Goal: Task Accomplishment & Management: Manage account settings

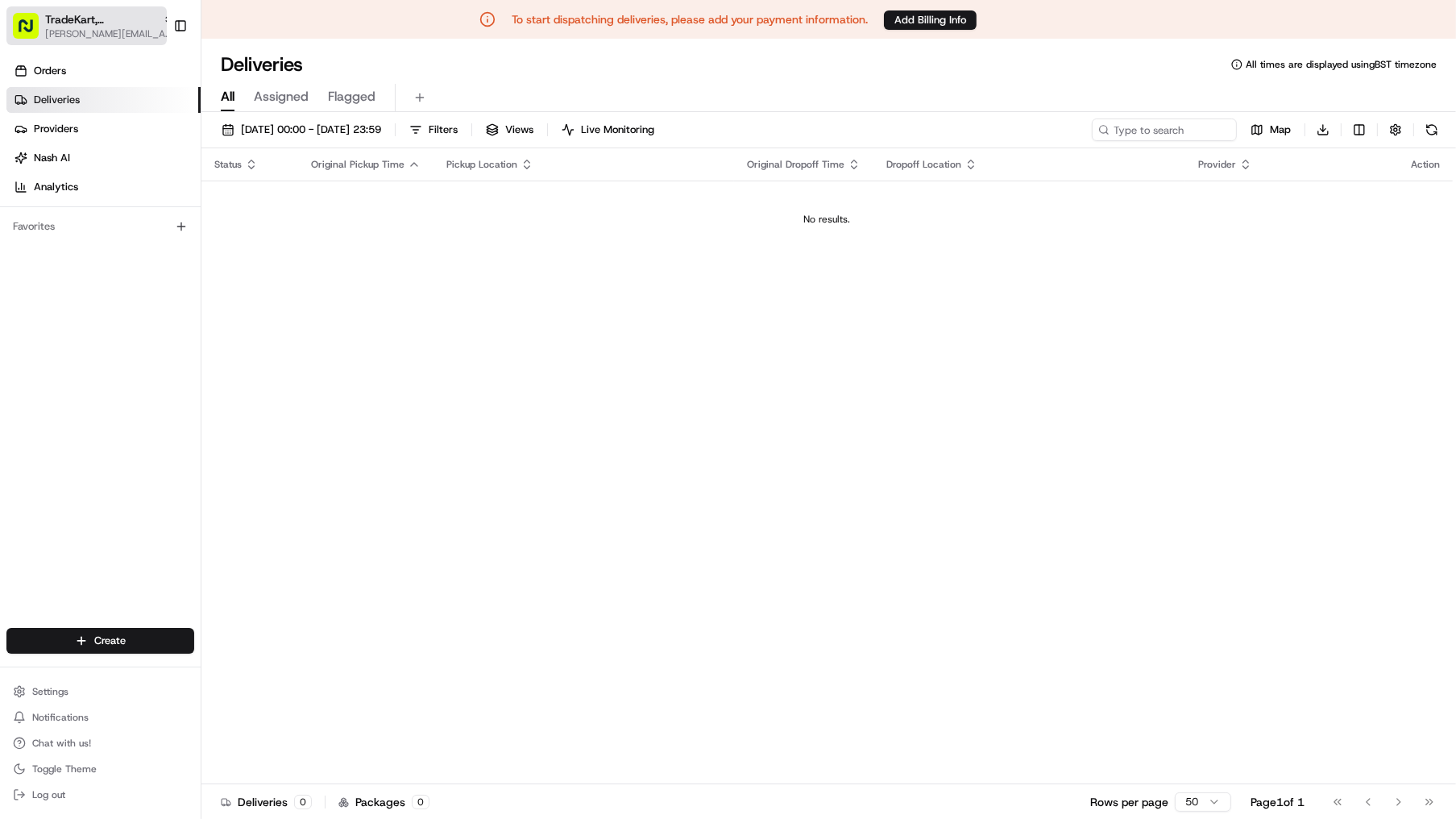
click at [116, 29] on span "[PERSON_NAME][EMAIL_ADDRESS][DOMAIN_NAME]" at bounding box center [109, 34] width 129 height 13
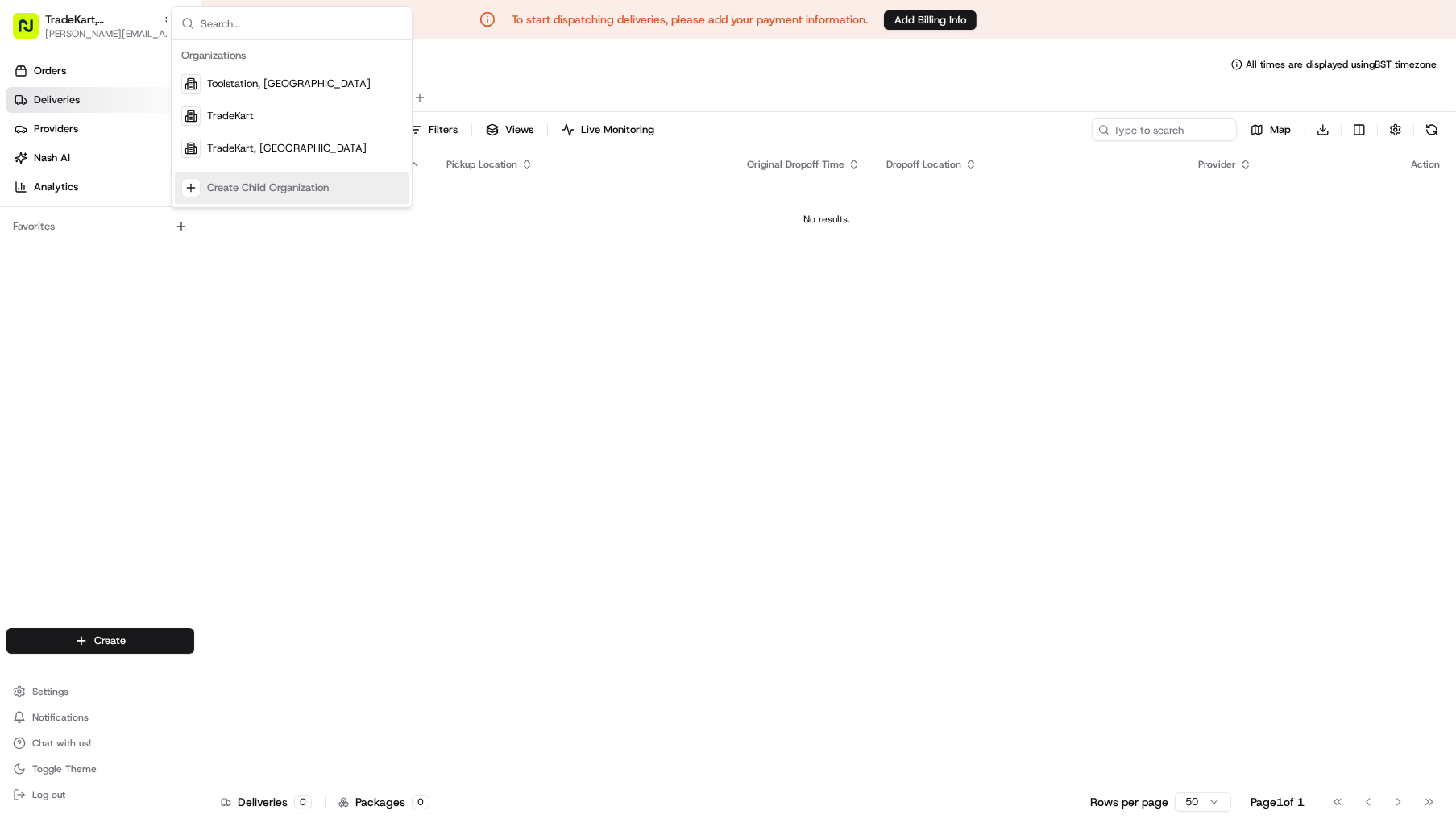
click at [364, 333] on div "Status Original Pickup Time Pickup Location Original Dropoff Time Dropoff Locat…" at bounding box center [826, 466] width 1251 height 635
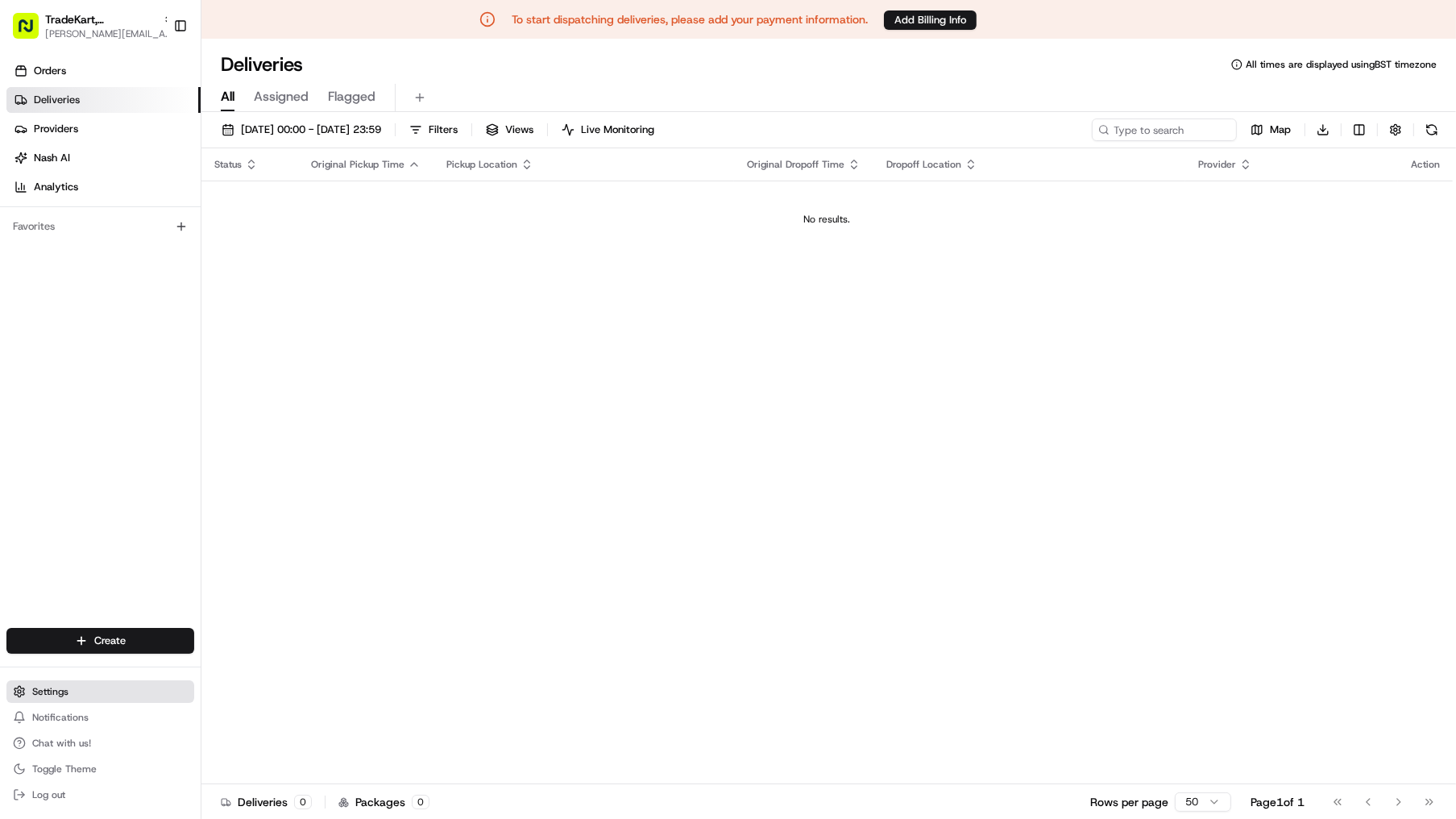
click at [80, 697] on button "Settings" at bounding box center [100, 691] width 188 height 23
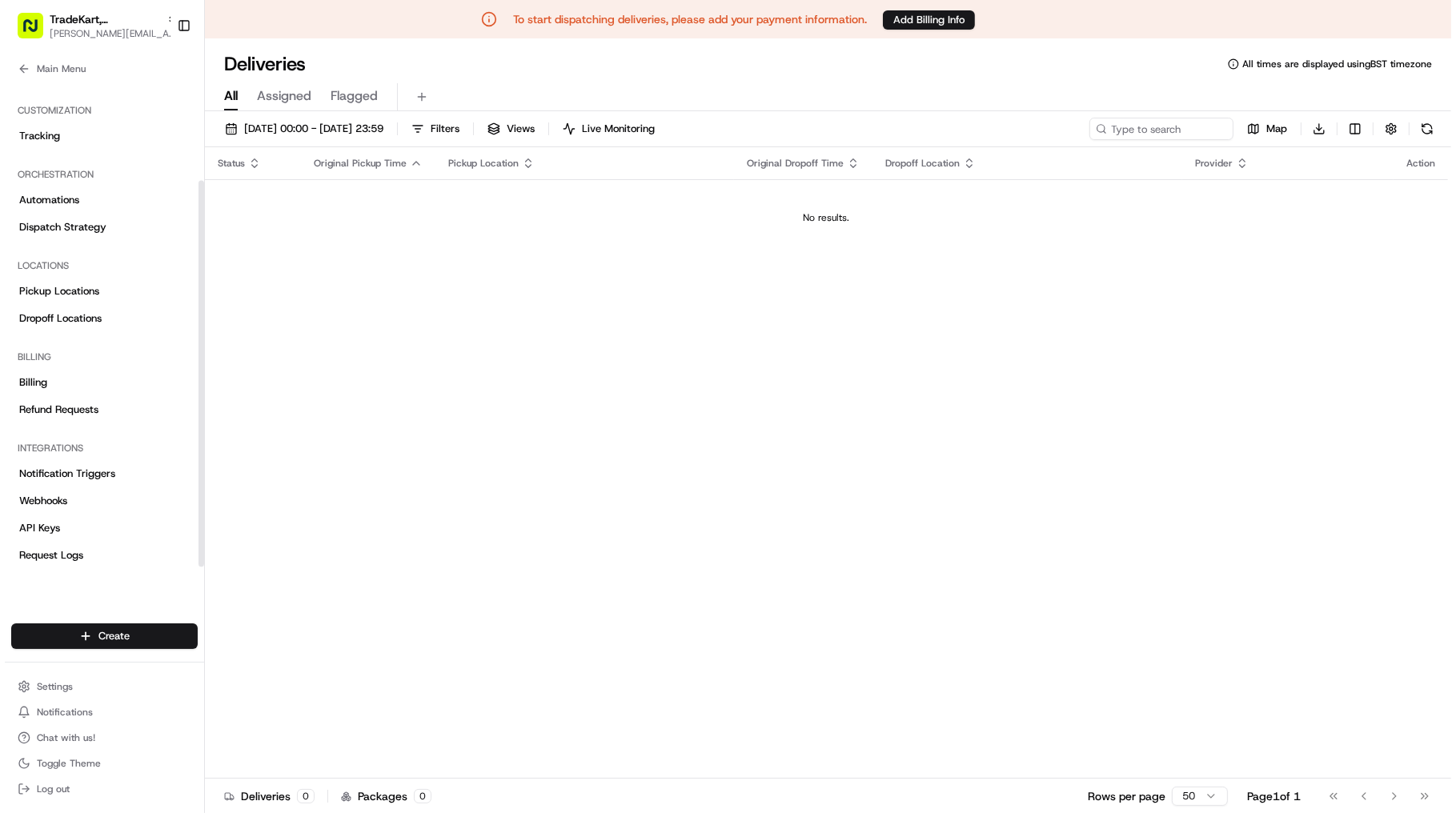
scroll to position [136, 0]
click at [78, 491] on link "Webhooks" at bounding box center [99, 499] width 187 height 26
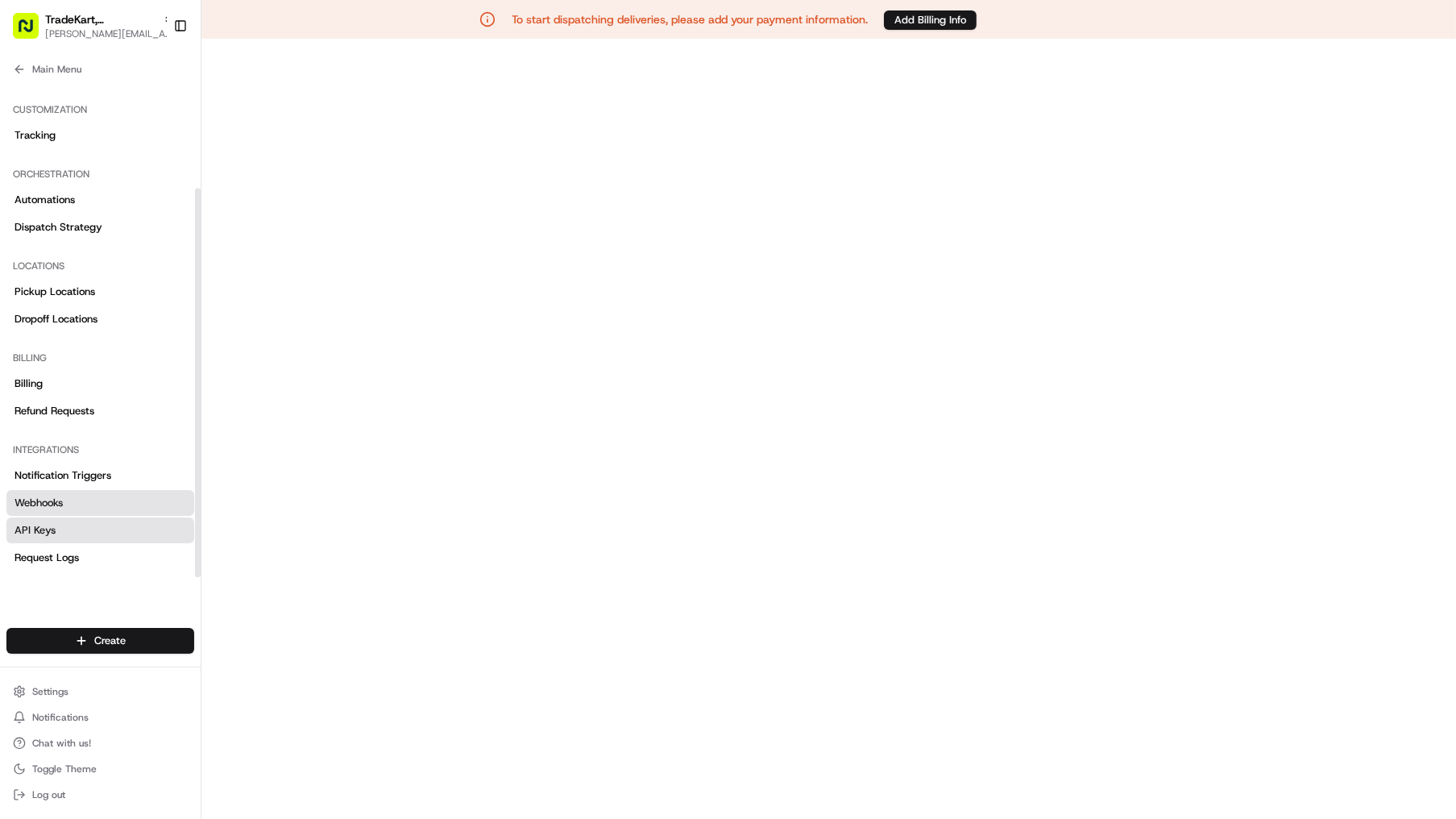
click at [77, 532] on link "API Keys" at bounding box center [100, 530] width 188 height 26
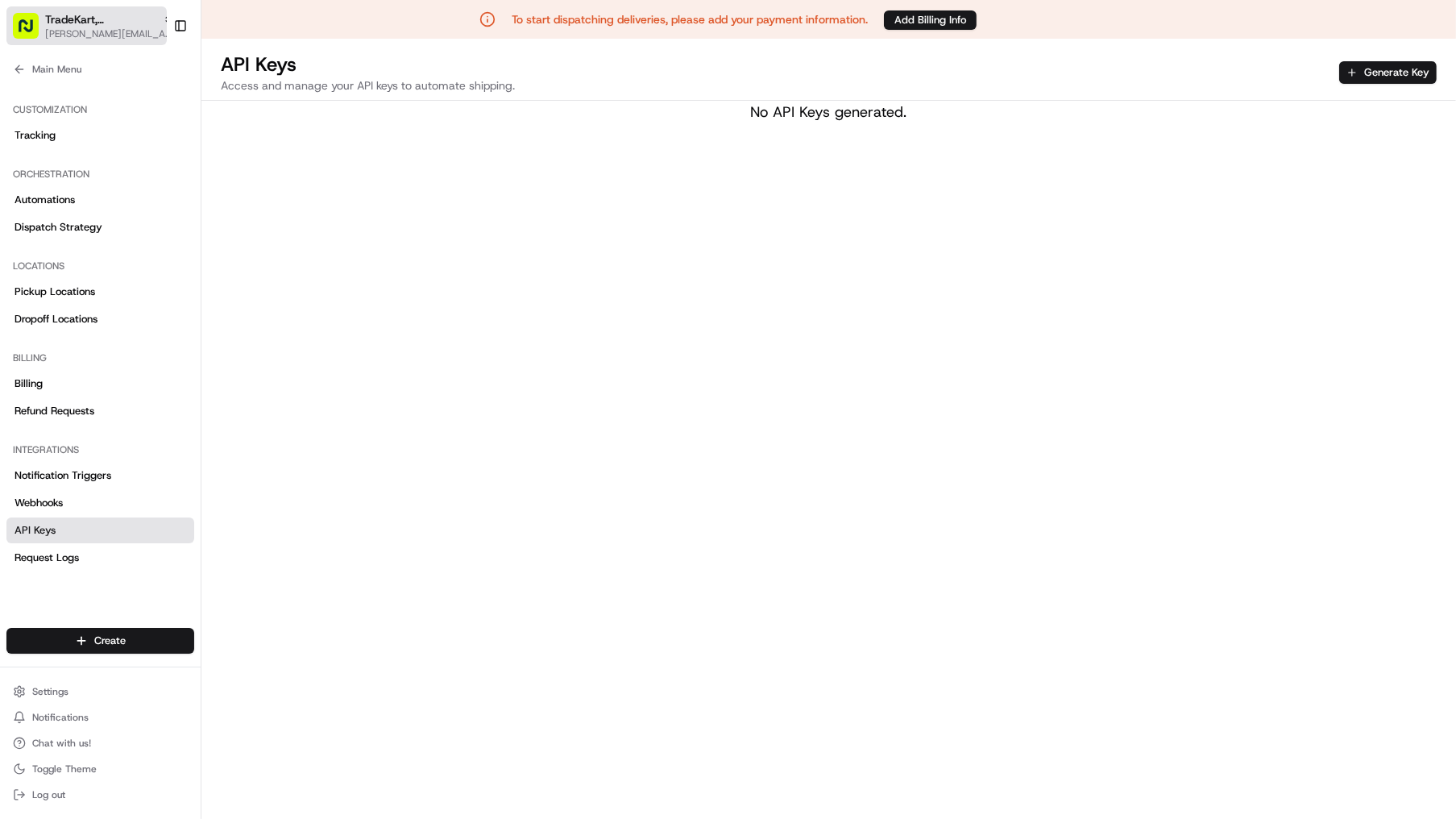
click at [119, 26] on div "TradeKart, UK" at bounding box center [109, 20] width 129 height 16
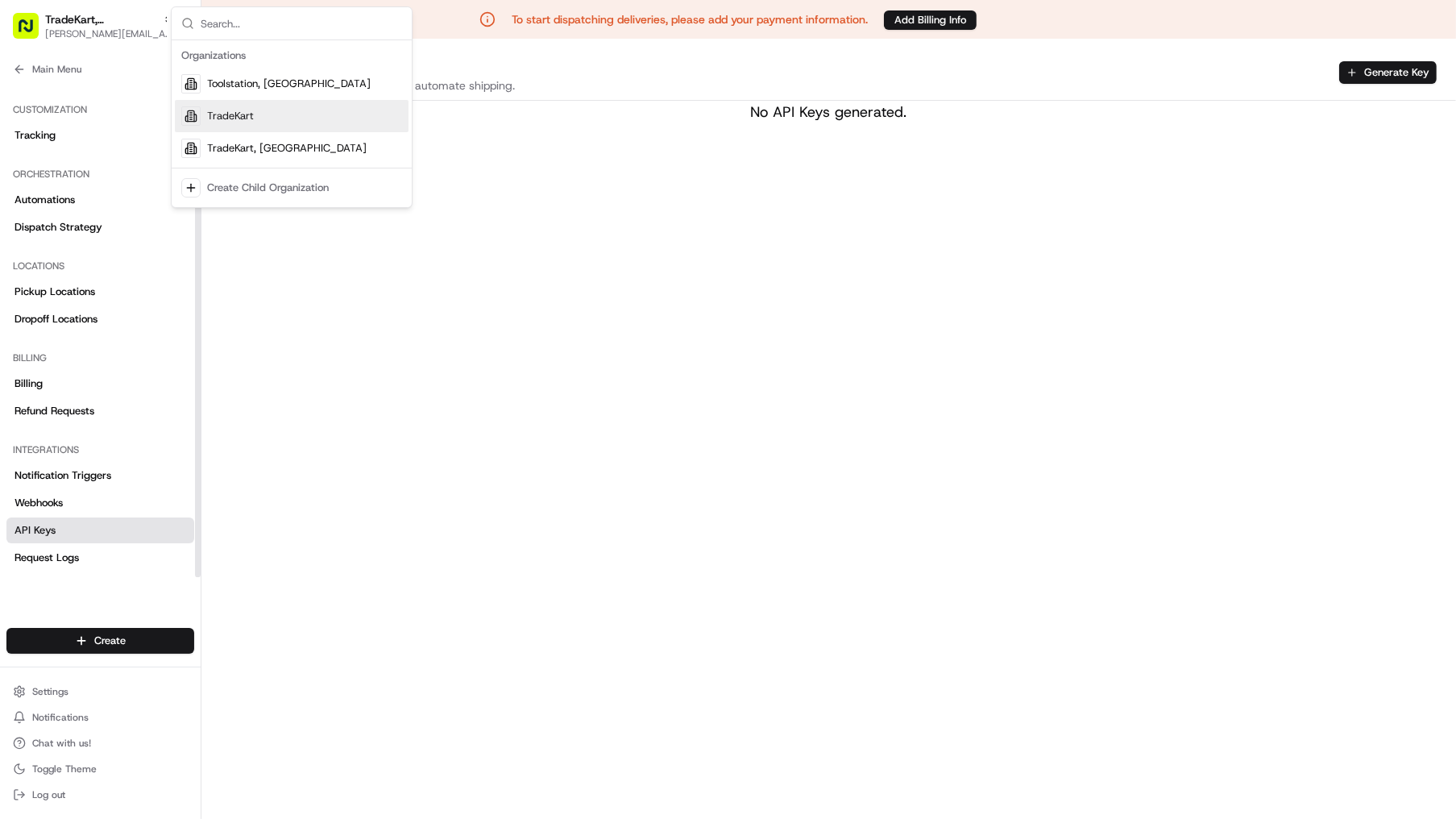
click at [203, 119] on div "TradeKart" at bounding box center [291, 116] width 234 height 33
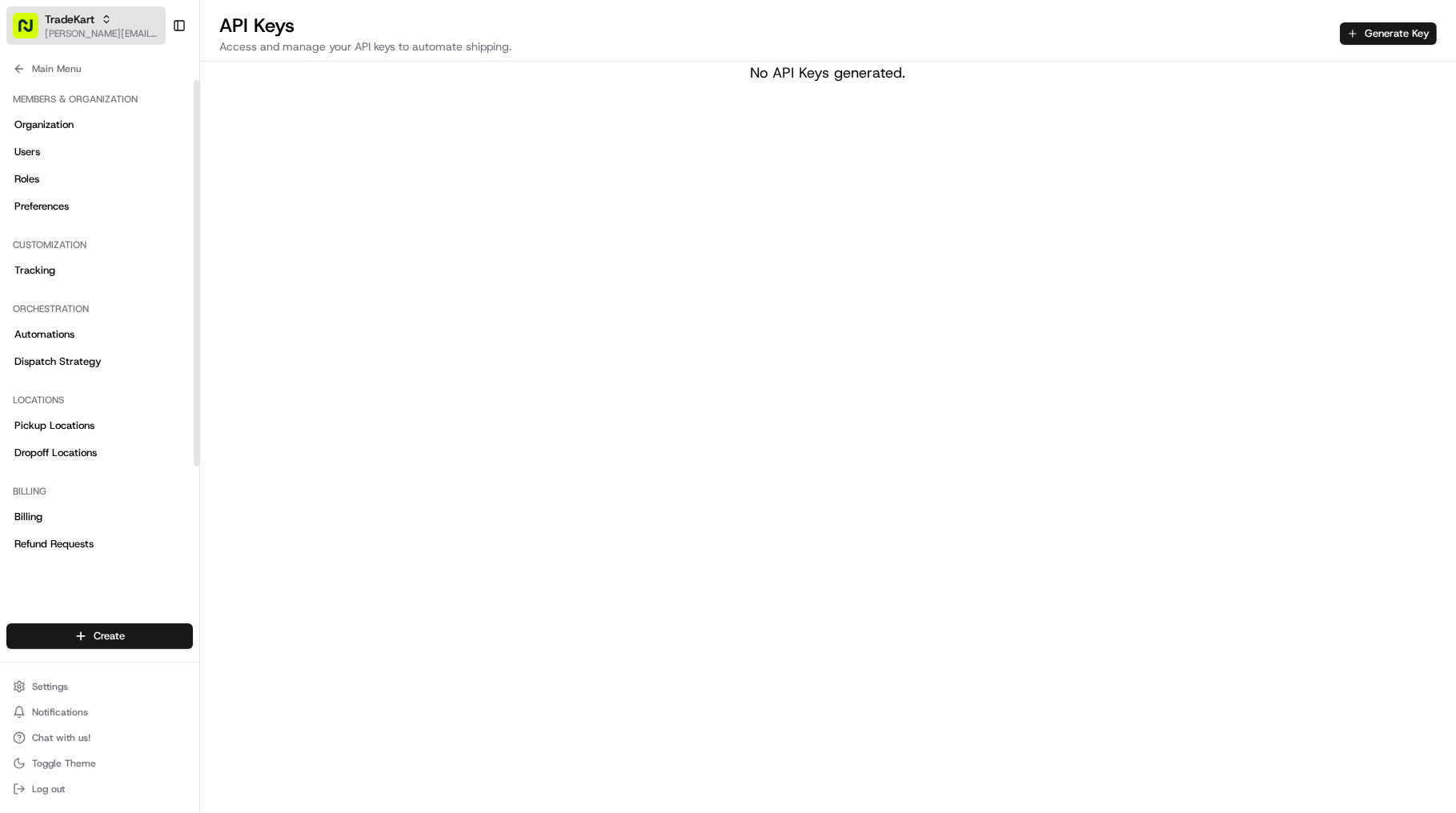
click at [77, 29] on span "[PERSON_NAME][EMAIL_ADDRESS][DOMAIN_NAME]" at bounding box center [102, 34] width 115 height 13
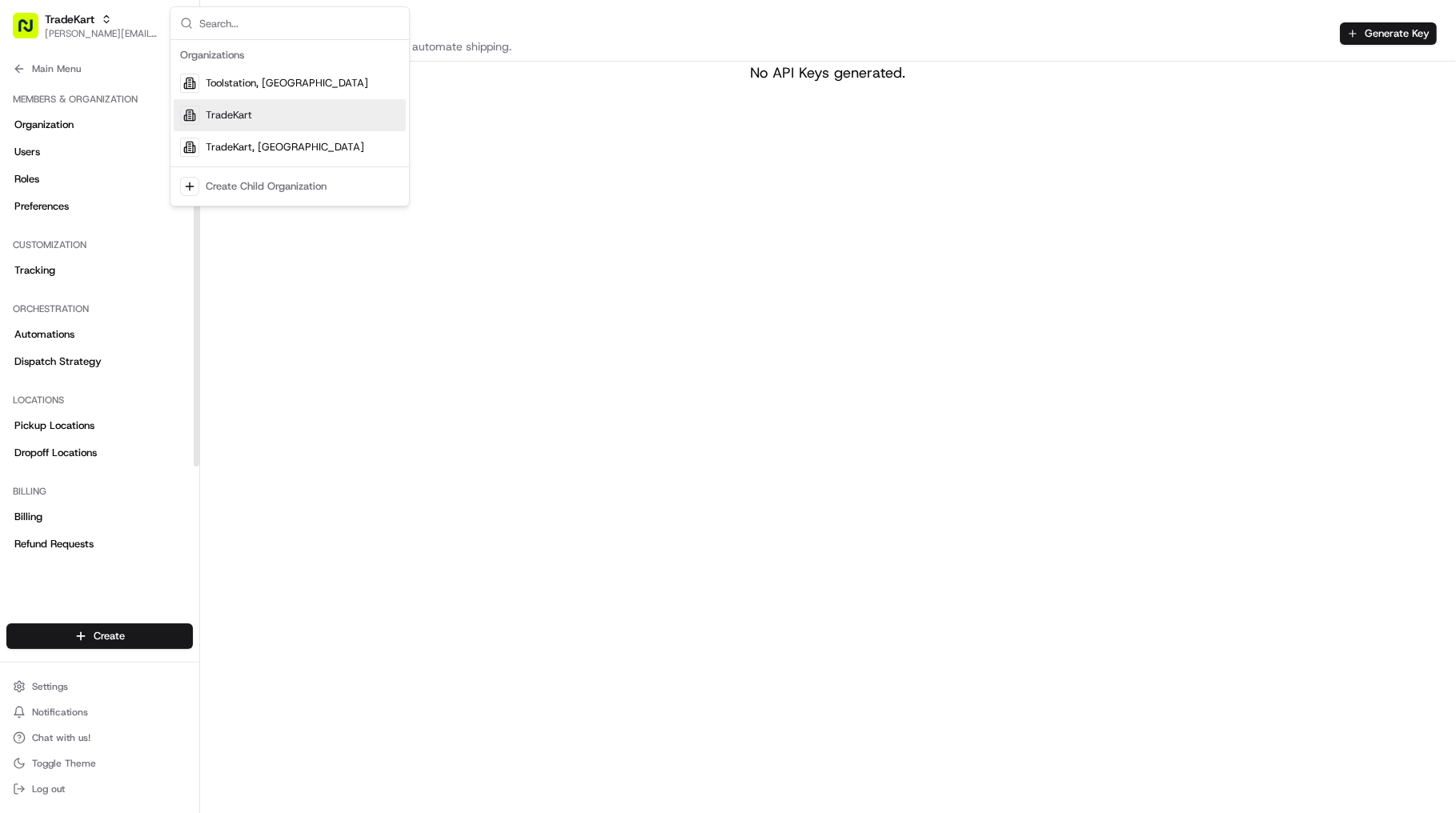
click at [256, 116] on div "TradeKart" at bounding box center [289, 116] width 232 height 32
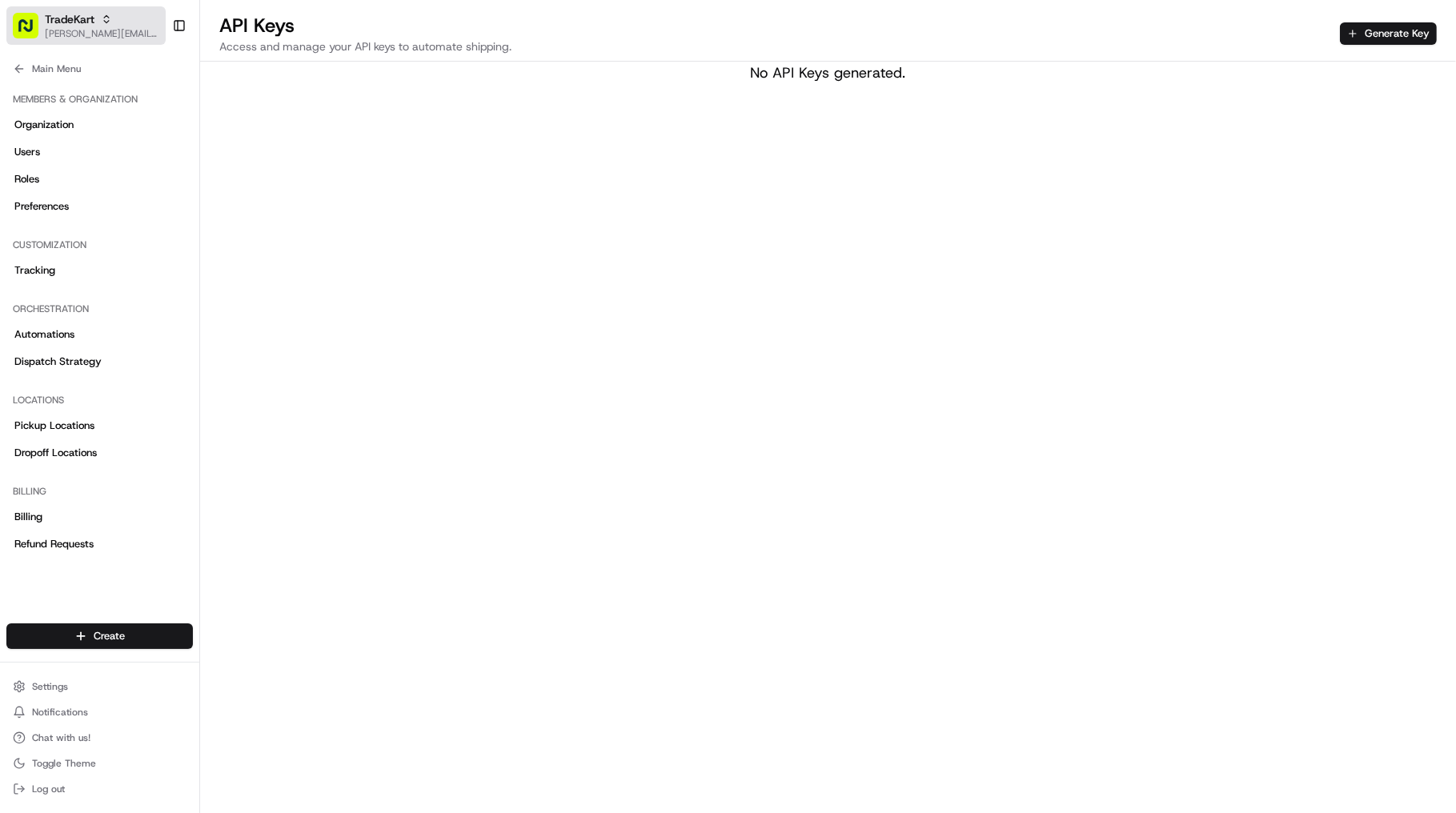
click at [93, 38] on span "[PERSON_NAME][EMAIL_ADDRESS][DOMAIN_NAME]" at bounding box center [102, 34] width 115 height 13
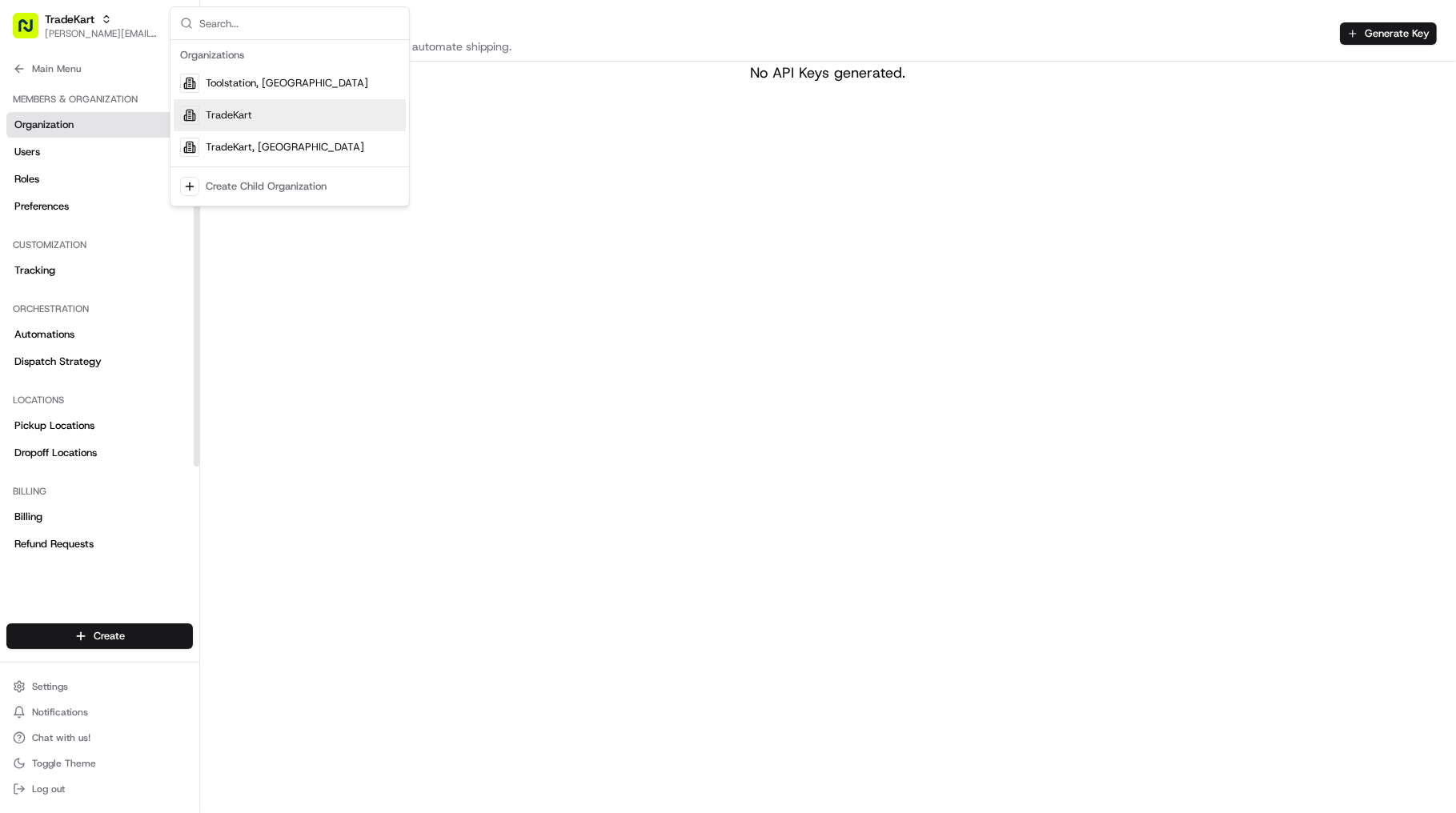
click at [92, 129] on link "Organization" at bounding box center [99, 125] width 187 height 26
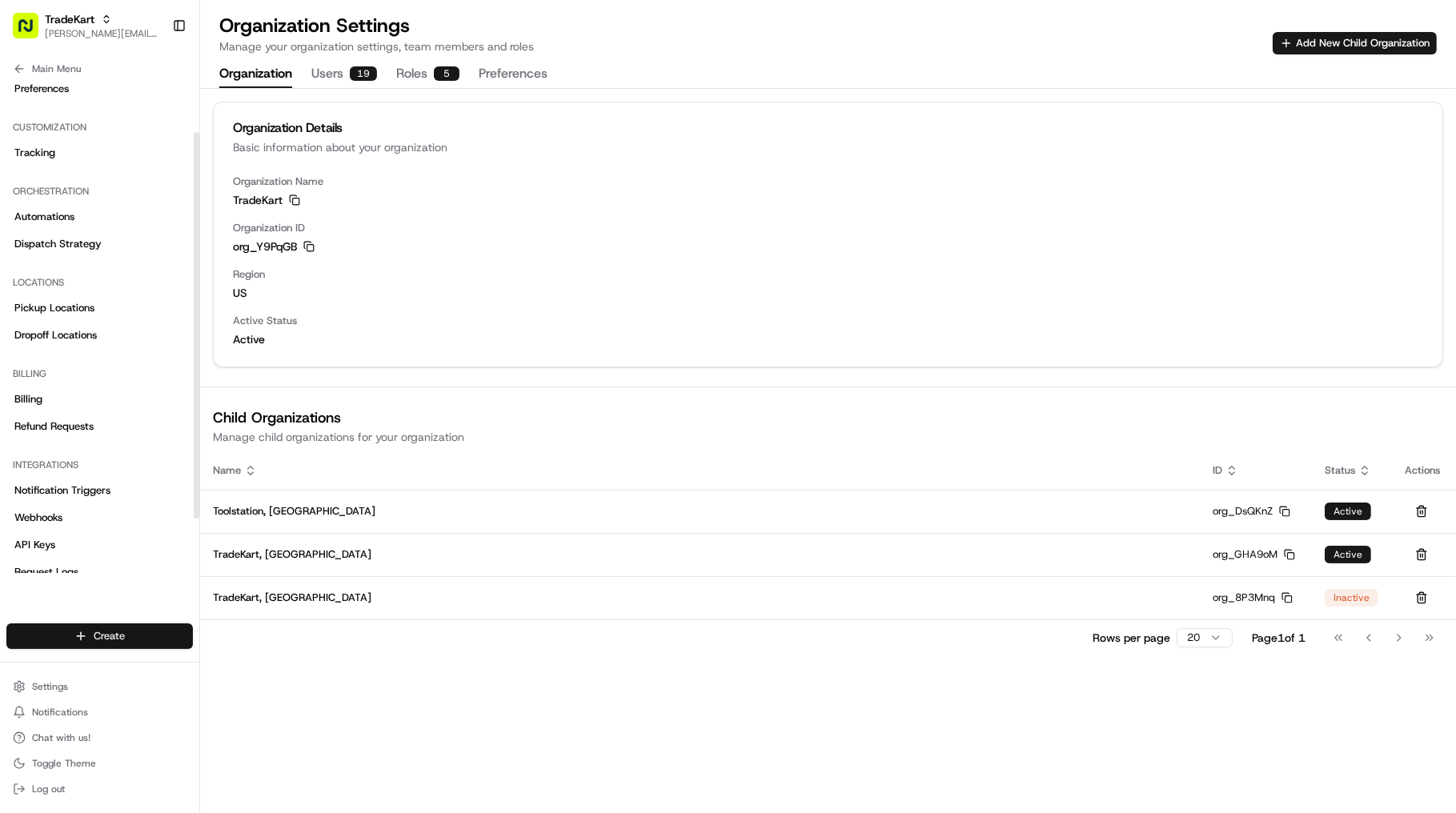
scroll to position [128, 0]
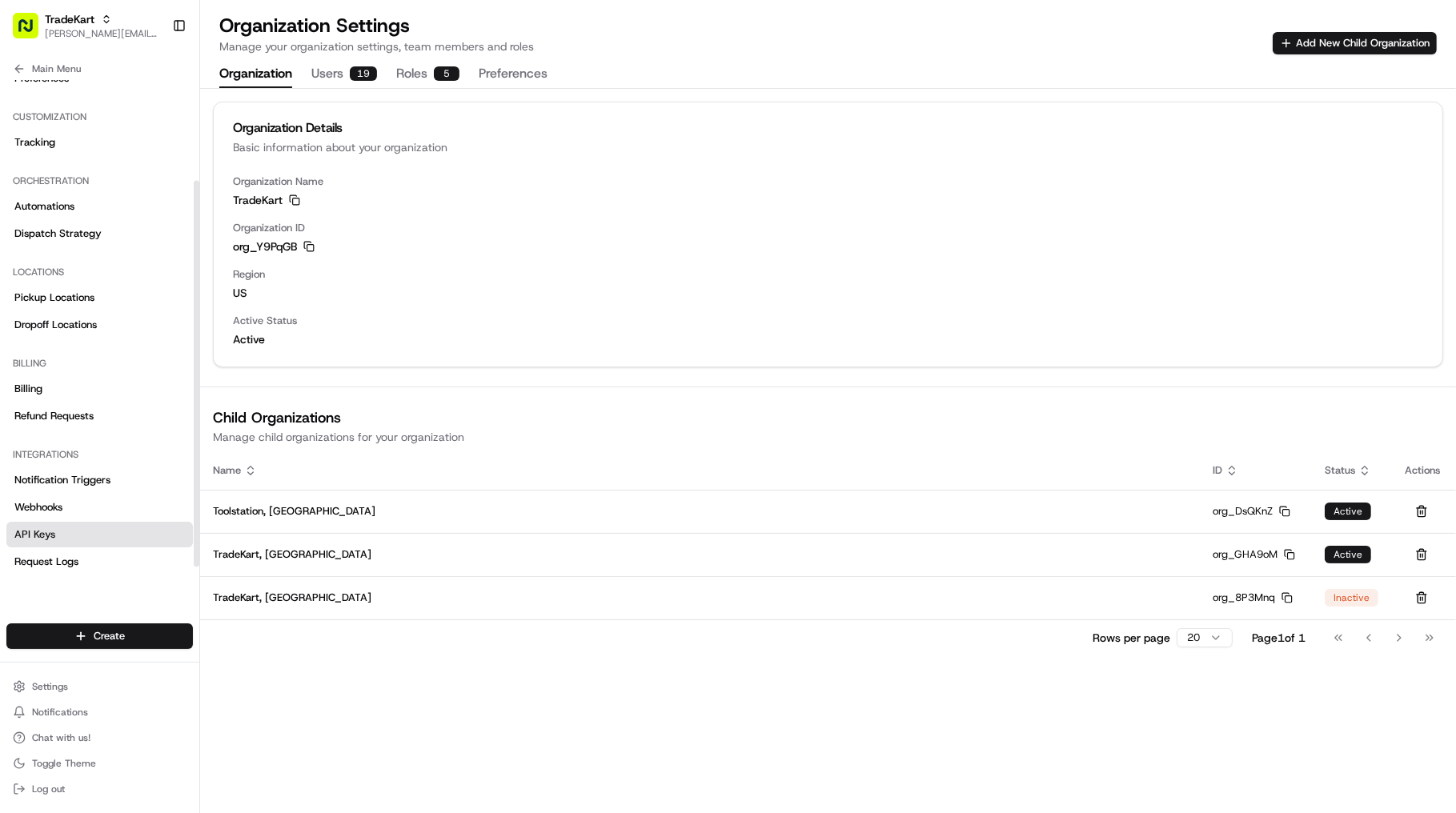
click at [96, 534] on link "API Keys" at bounding box center [99, 534] width 187 height 26
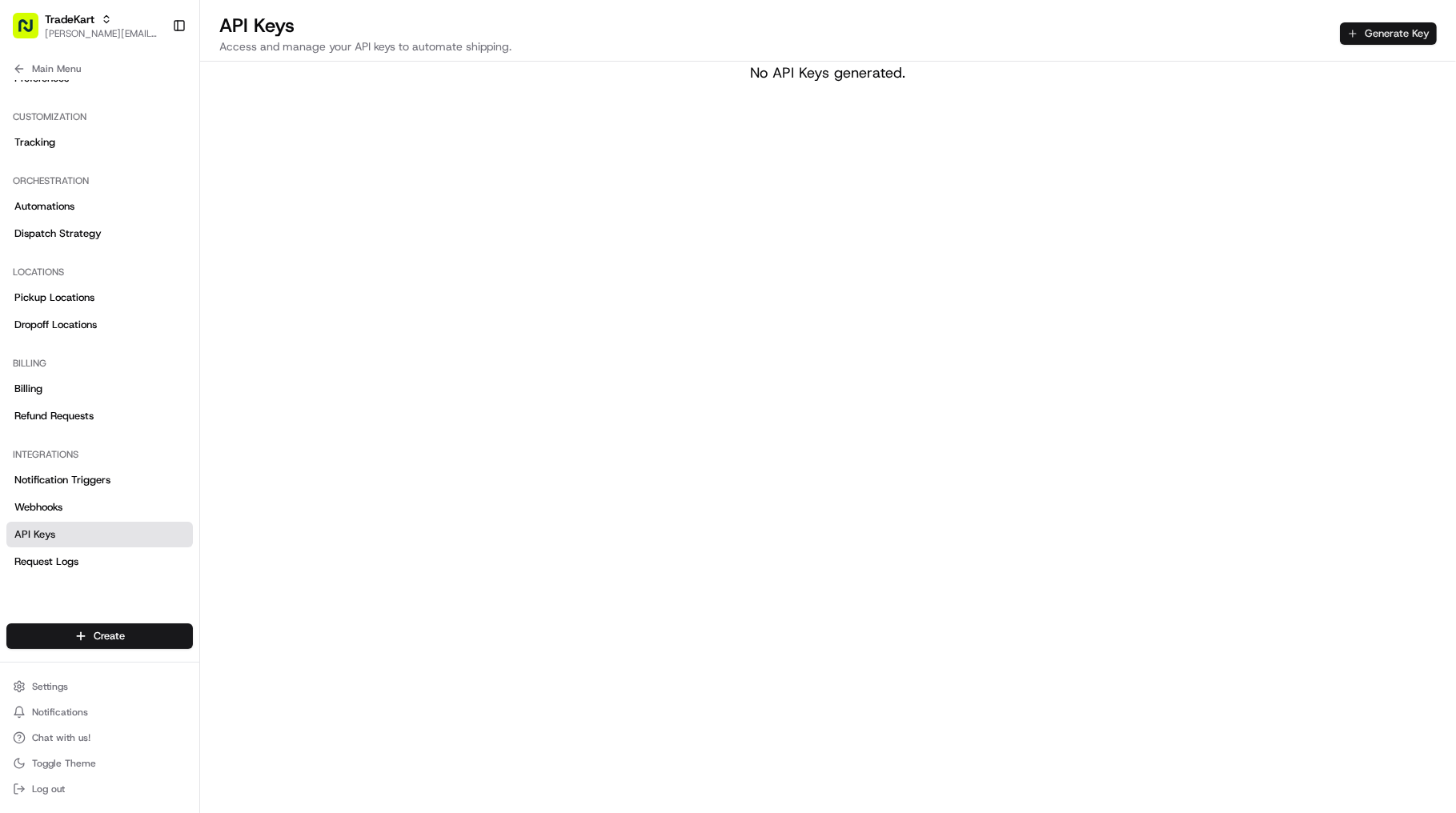
click at [1365, 32] on button "Generate Key" at bounding box center [1388, 34] width 97 height 23
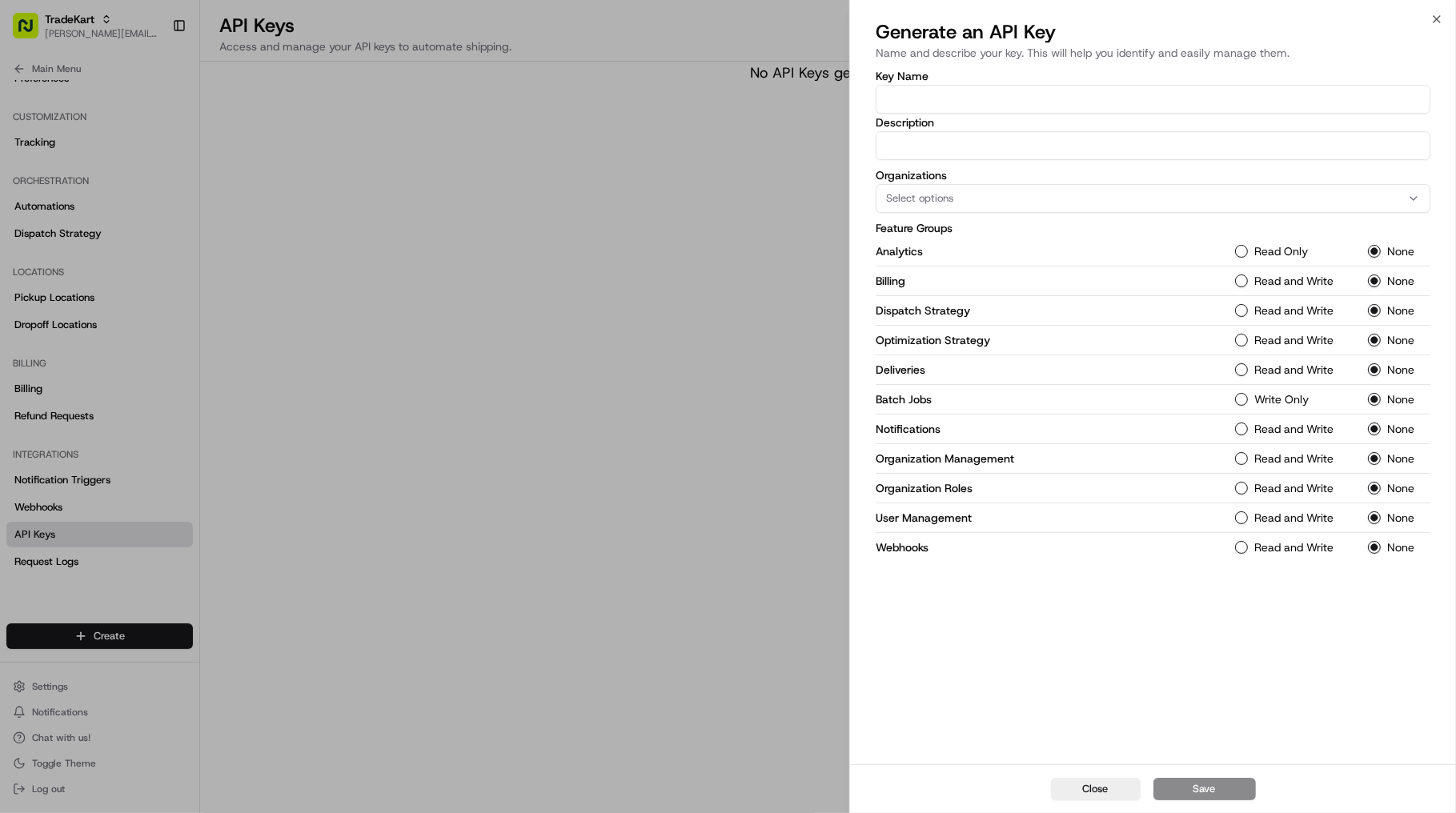
click at [1007, 101] on input "Key Name" at bounding box center [1153, 99] width 555 height 29
type input "TradeKart API"
click at [947, 157] on input "Description" at bounding box center [1153, 145] width 555 height 29
drag, startPoint x: 992, startPoint y: 139, endPoint x: 1137, endPoint y: 137, distance: 145.0
click at [1137, 137] on input "Nash Integration with TradeKart API" at bounding box center [1153, 145] width 555 height 29
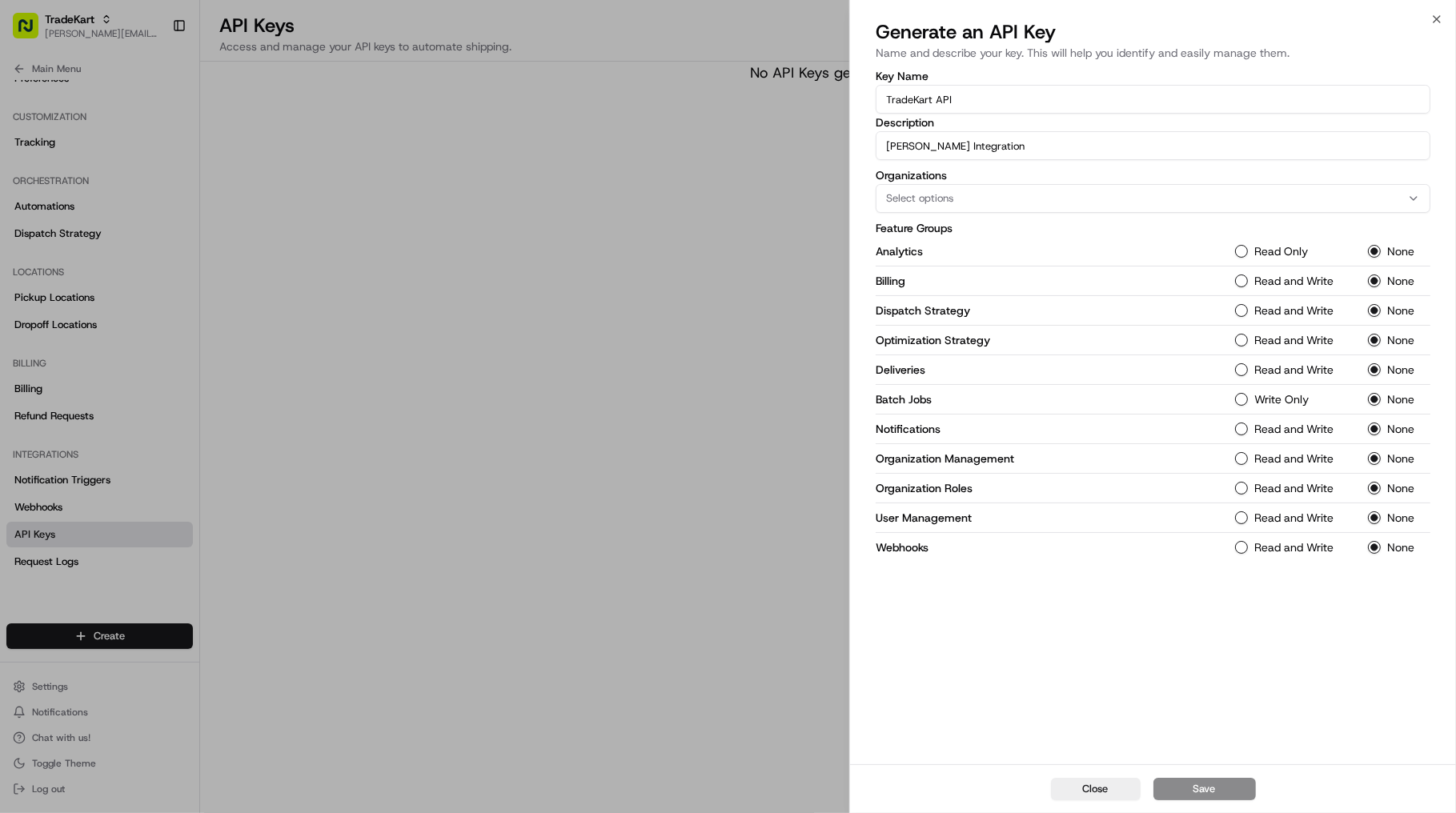
click at [888, 141] on input "Nash Integration" at bounding box center [1153, 145] width 555 height 29
paste input "TradeKart API"
click at [887, 140] on input "TradeKart API Nash Integration" at bounding box center [1153, 145] width 555 height 29
click at [1038, 145] on input "Key used by the TradeKart API Nash Integration" at bounding box center [1153, 145] width 555 height 29
click at [1071, 142] on input "Key used by the TradeKart API for Nash Integration" at bounding box center [1153, 145] width 555 height 29
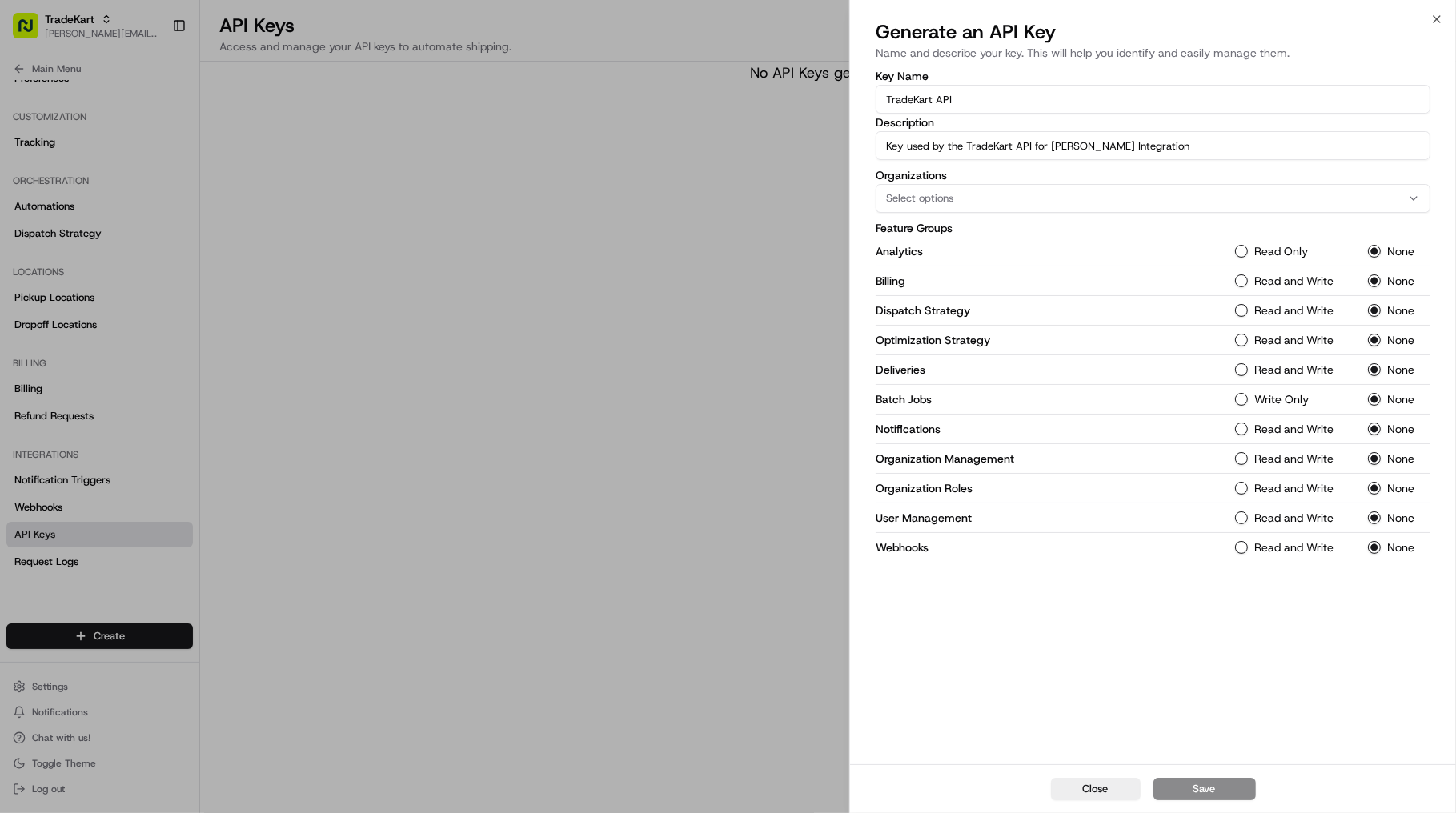
click at [1071, 142] on input "Key used by the TradeKart API for Nash Integration" at bounding box center [1153, 145] width 555 height 29
click at [1140, 142] on input "Key used by the TradeKart API for integration" at bounding box center [1153, 145] width 555 height 29
click at [1047, 143] on input "Key used by the TradeKart API for integration with Nash" at bounding box center [1153, 145] width 555 height 29
type input "Key used by the TradeKart API for its integration with Nash"
click at [1068, 199] on div "Select options" at bounding box center [1153, 199] width 547 height 15
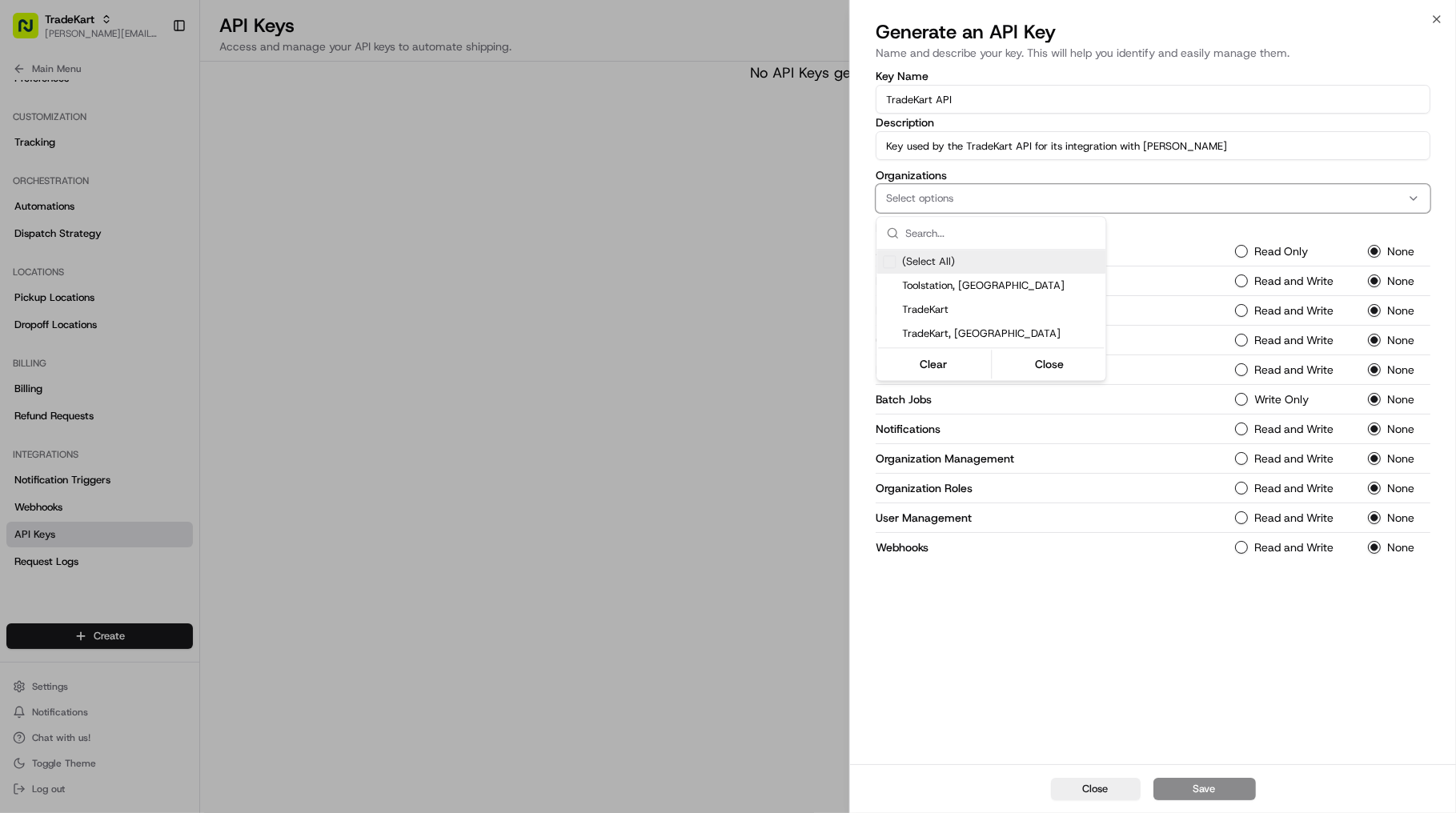
click at [967, 262] on div "(Select All)" at bounding box center [990, 262] width 229 height 24
click at [1210, 164] on div at bounding box center [728, 406] width 1456 height 813
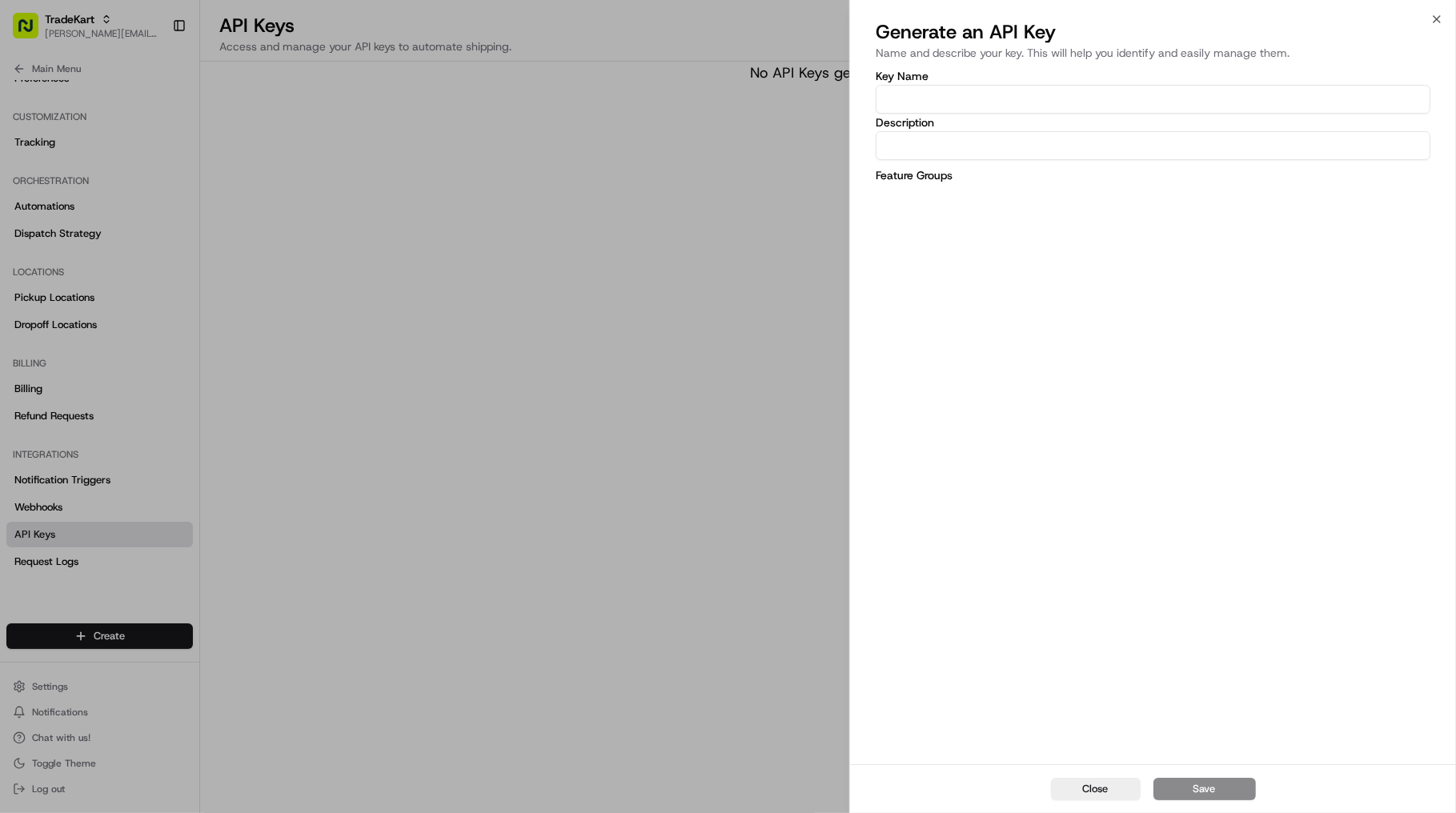
drag, startPoint x: 704, startPoint y: 225, endPoint x: 638, endPoint y: 252, distance: 71.3
click at [702, 226] on div at bounding box center [728, 406] width 1456 height 813
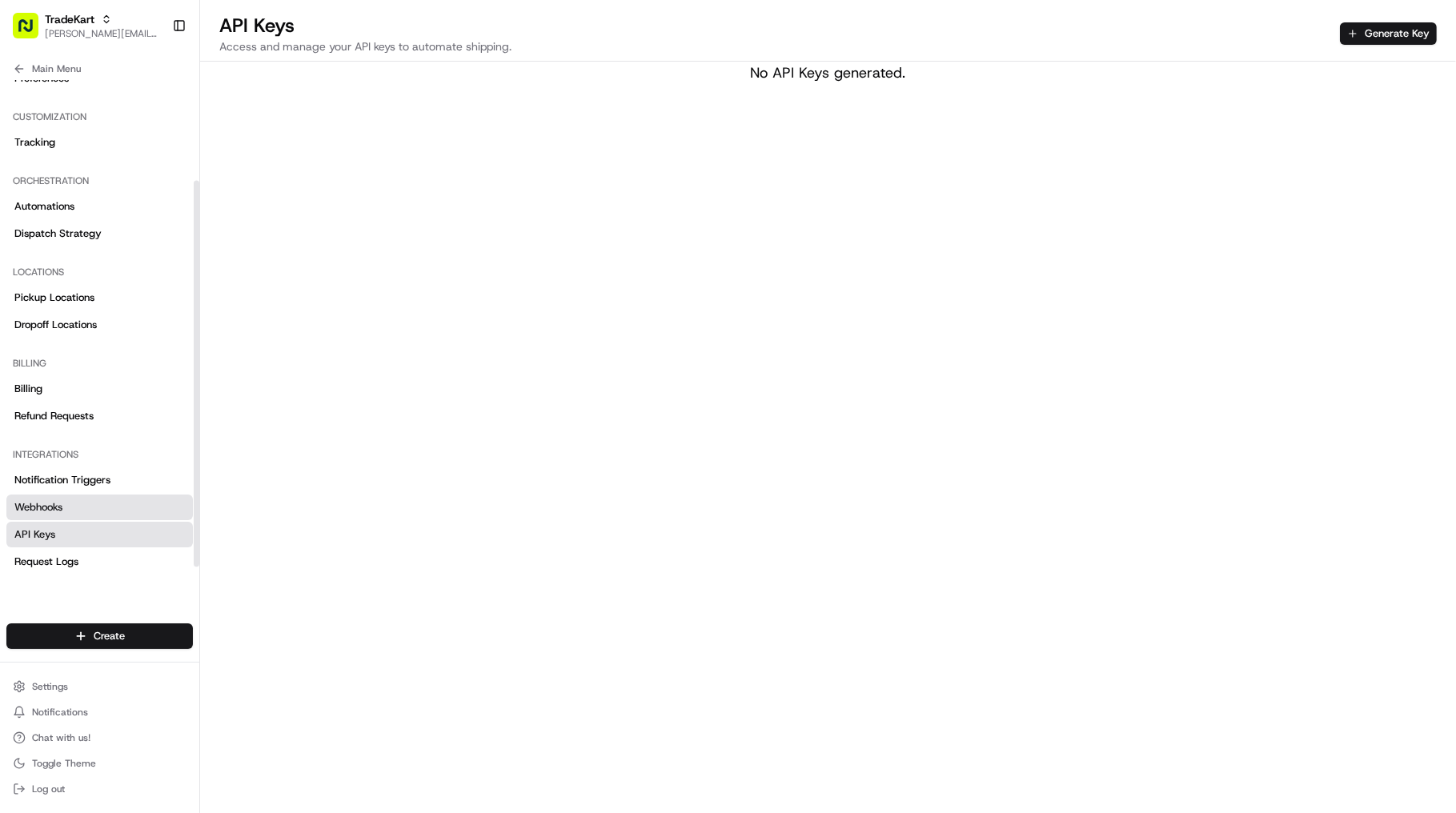
click at [90, 500] on link "Webhooks" at bounding box center [99, 508] width 187 height 26
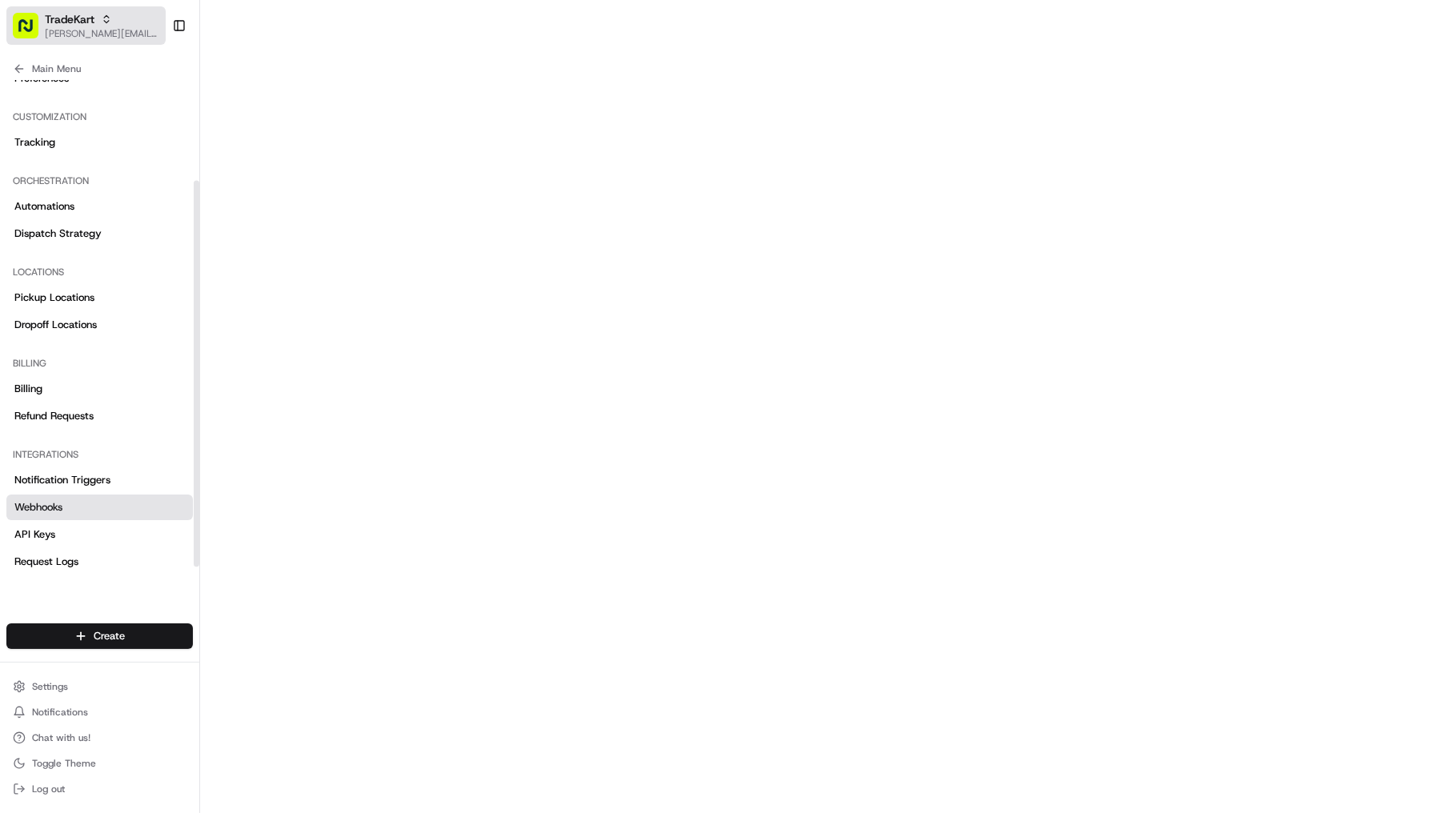
click at [122, 33] on span "[PERSON_NAME][EMAIL_ADDRESS][DOMAIN_NAME]" at bounding box center [102, 34] width 115 height 13
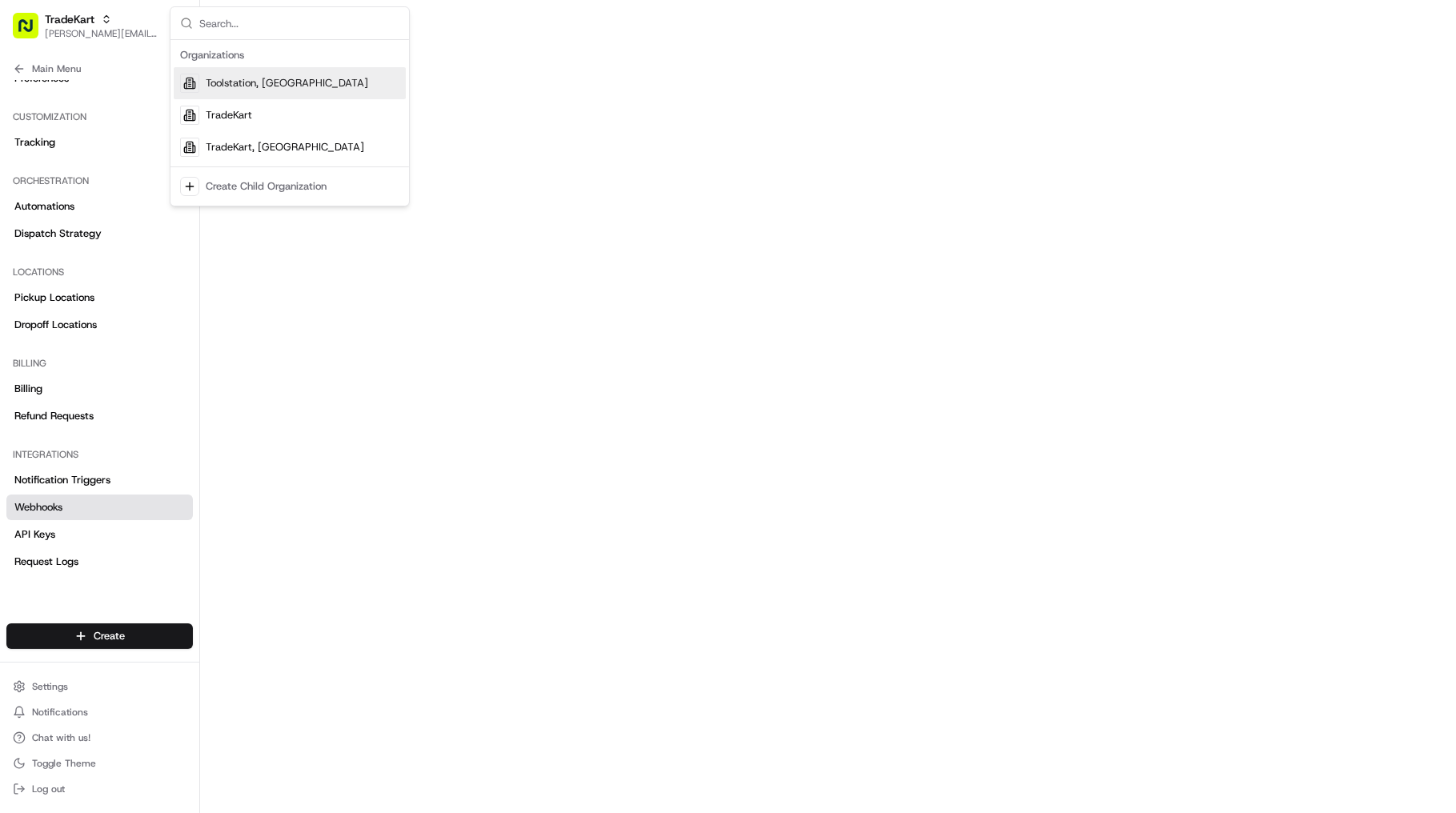
click at [264, 93] on div "Toolstation, UK" at bounding box center [289, 83] width 232 height 32
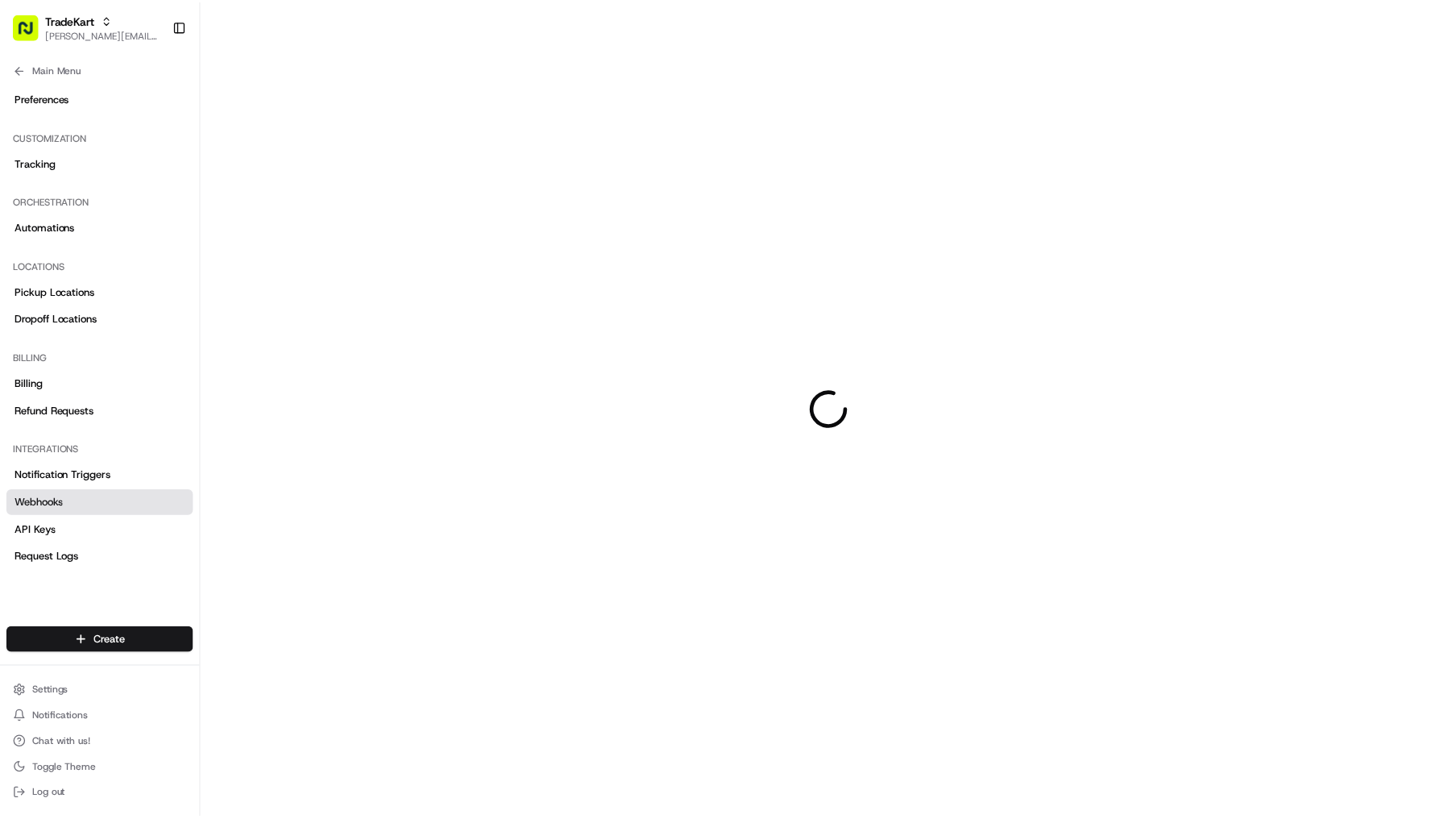
scroll to position [129, 0]
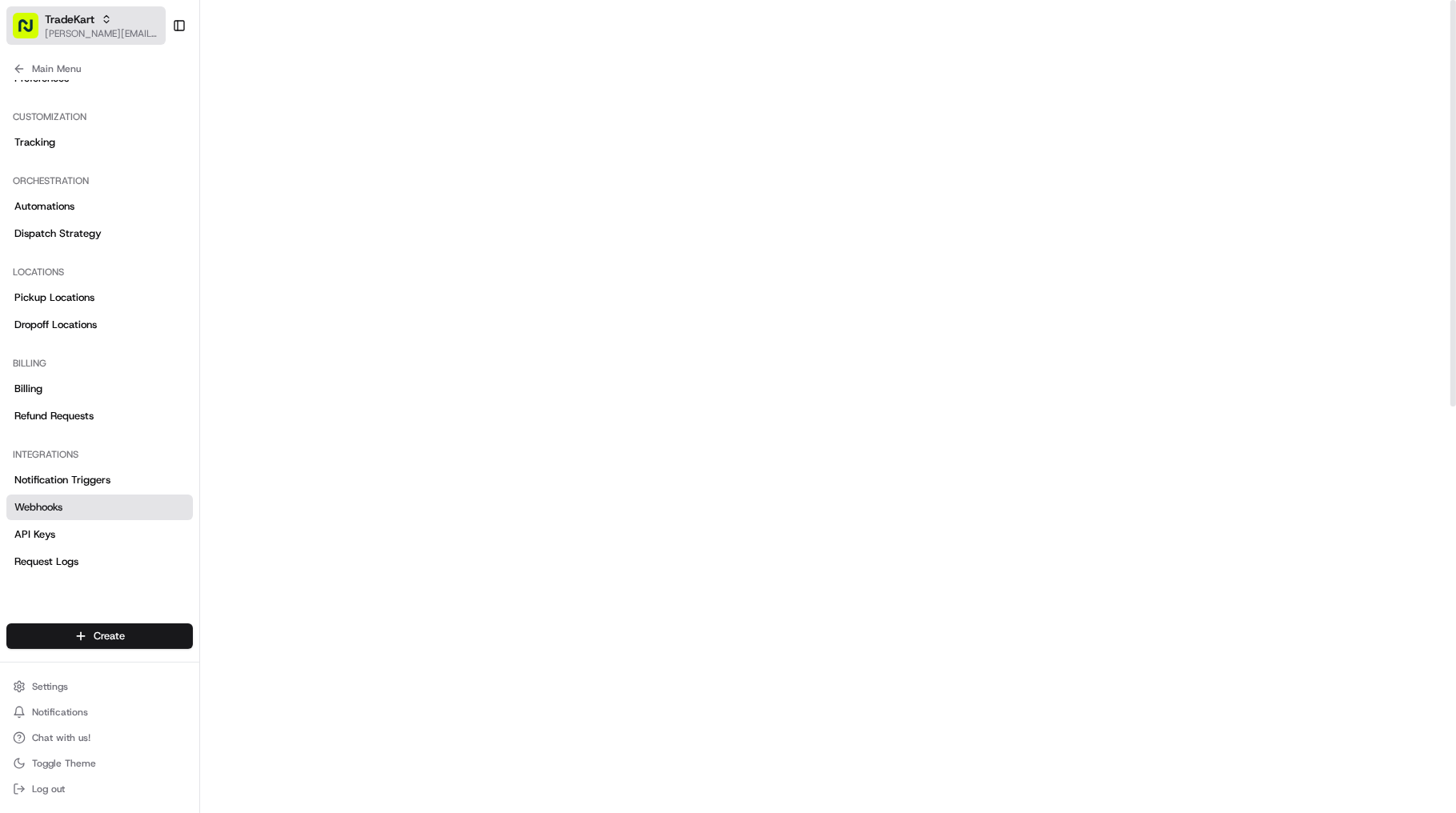
click at [118, 19] on div "TradeKart" at bounding box center [102, 19] width 115 height 16
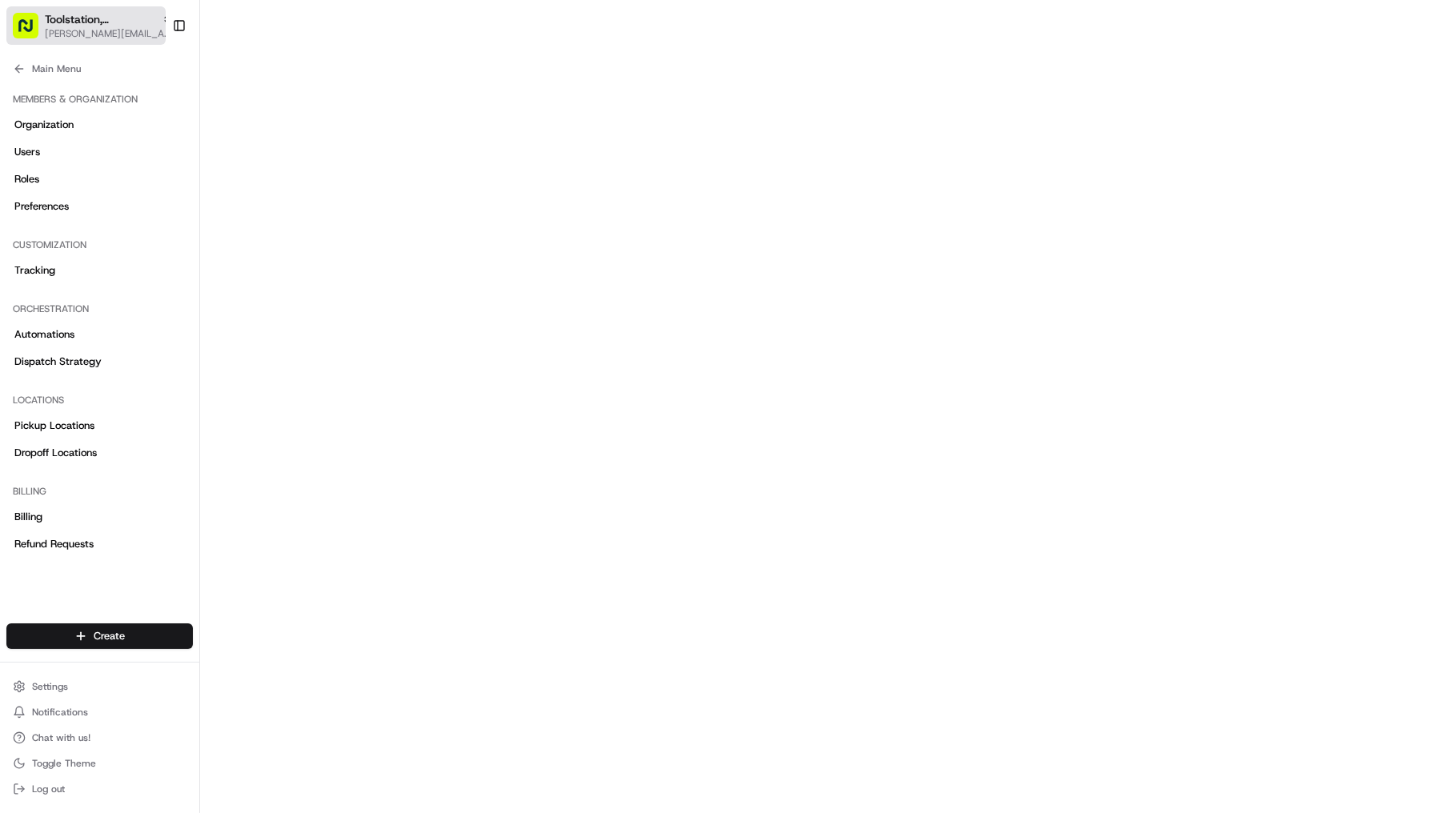
click at [145, 27] on span "[PERSON_NAME][EMAIL_ADDRESS][DOMAIN_NAME]" at bounding box center [108, 34] width 128 height 13
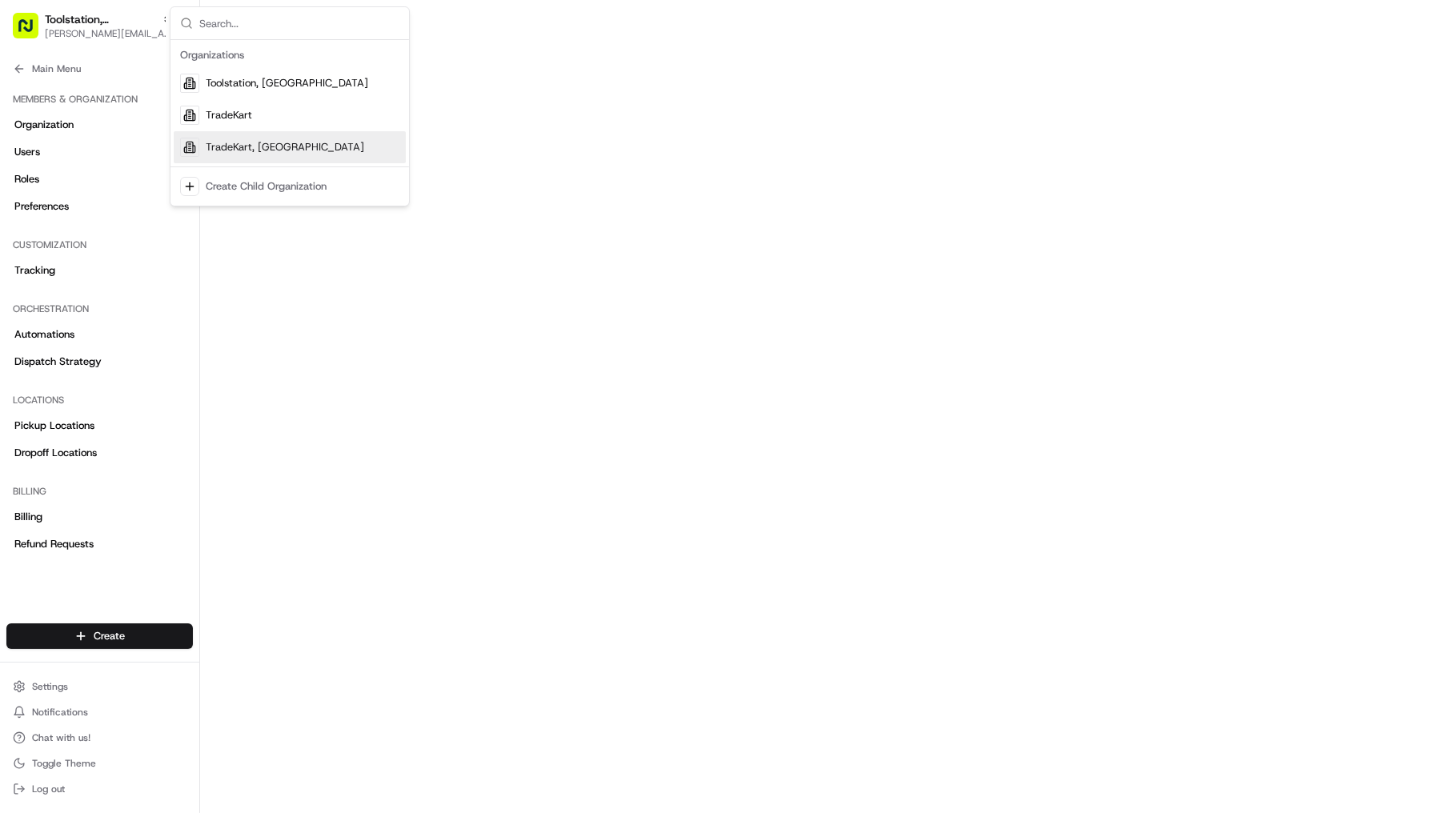
click at [237, 143] on span "TradeKart, UK" at bounding box center [285, 147] width 158 height 15
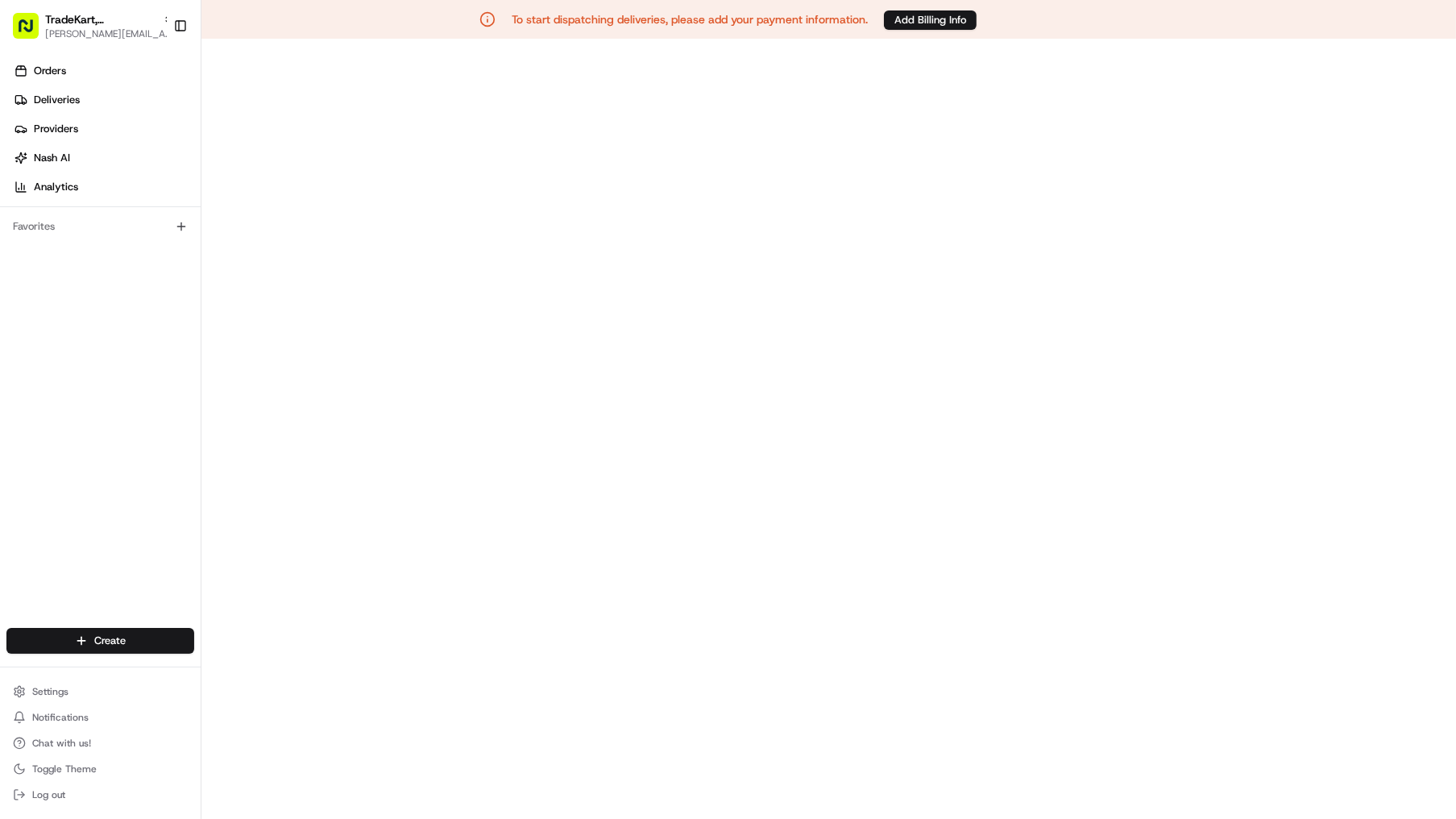
scroll to position [39, 0]
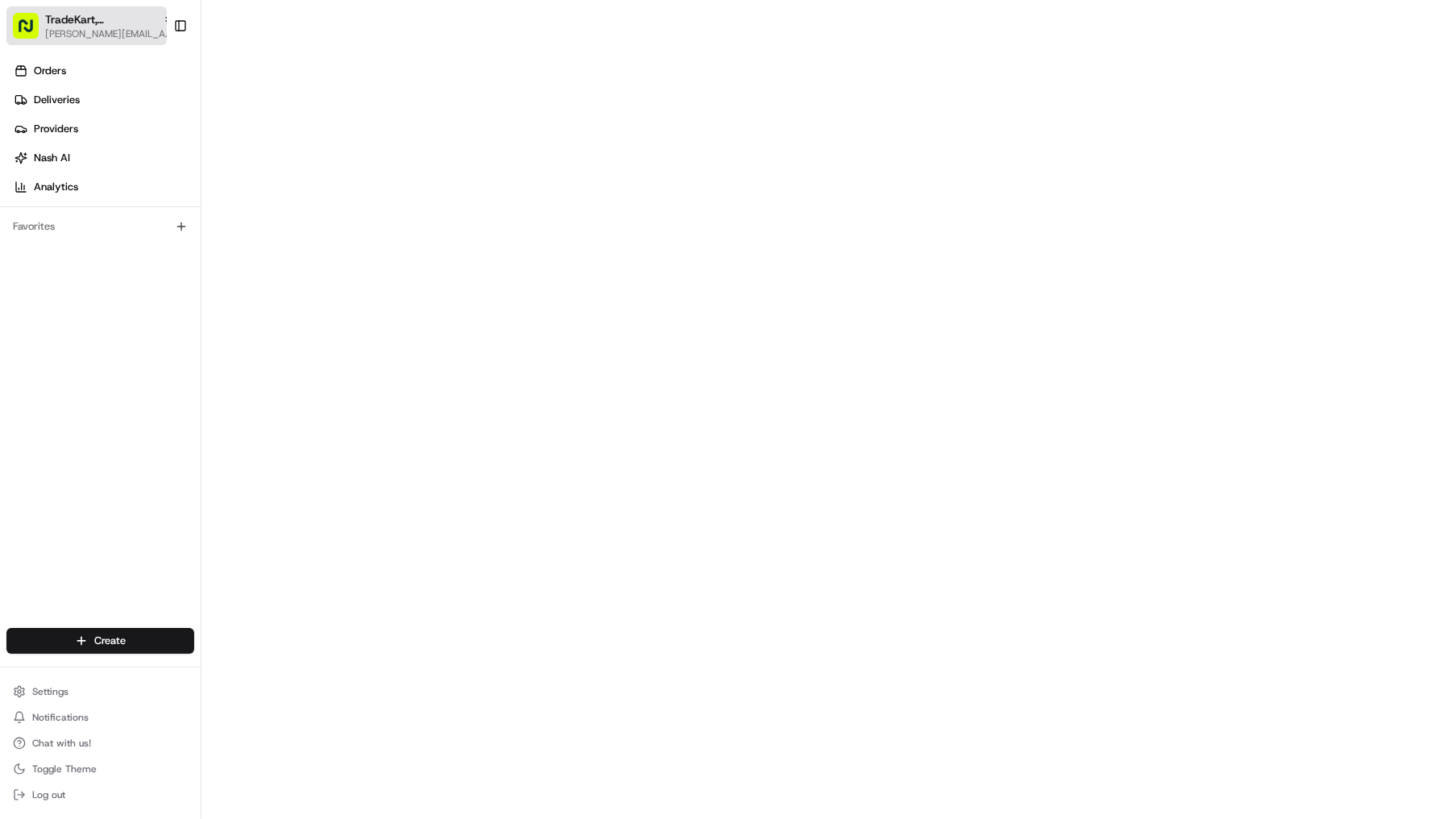
click at [116, 15] on div "TradeKart, UK" at bounding box center [109, 20] width 129 height 16
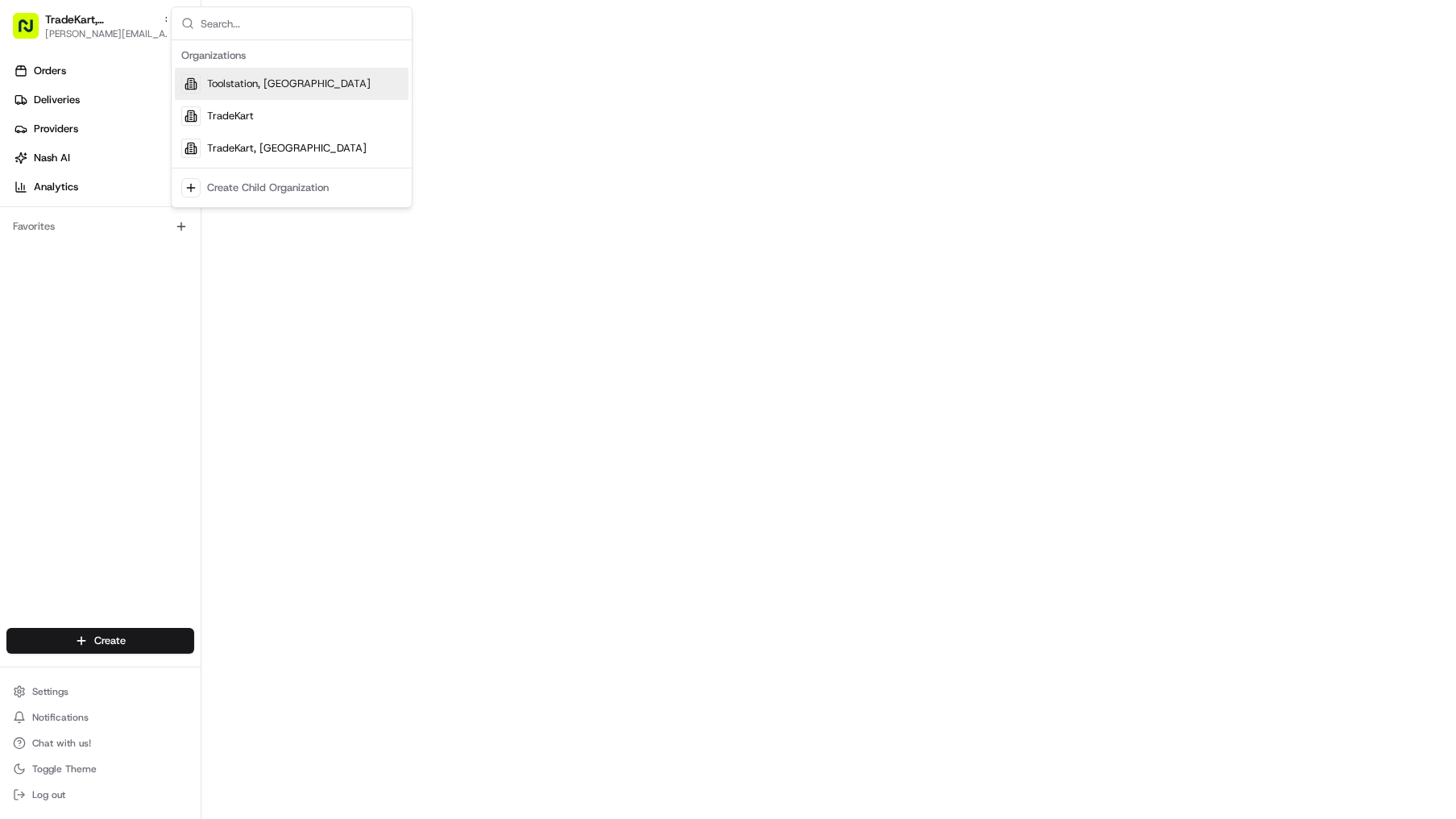
click at [230, 87] on span "Toolstation, UK" at bounding box center [288, 84] width 164 height 15
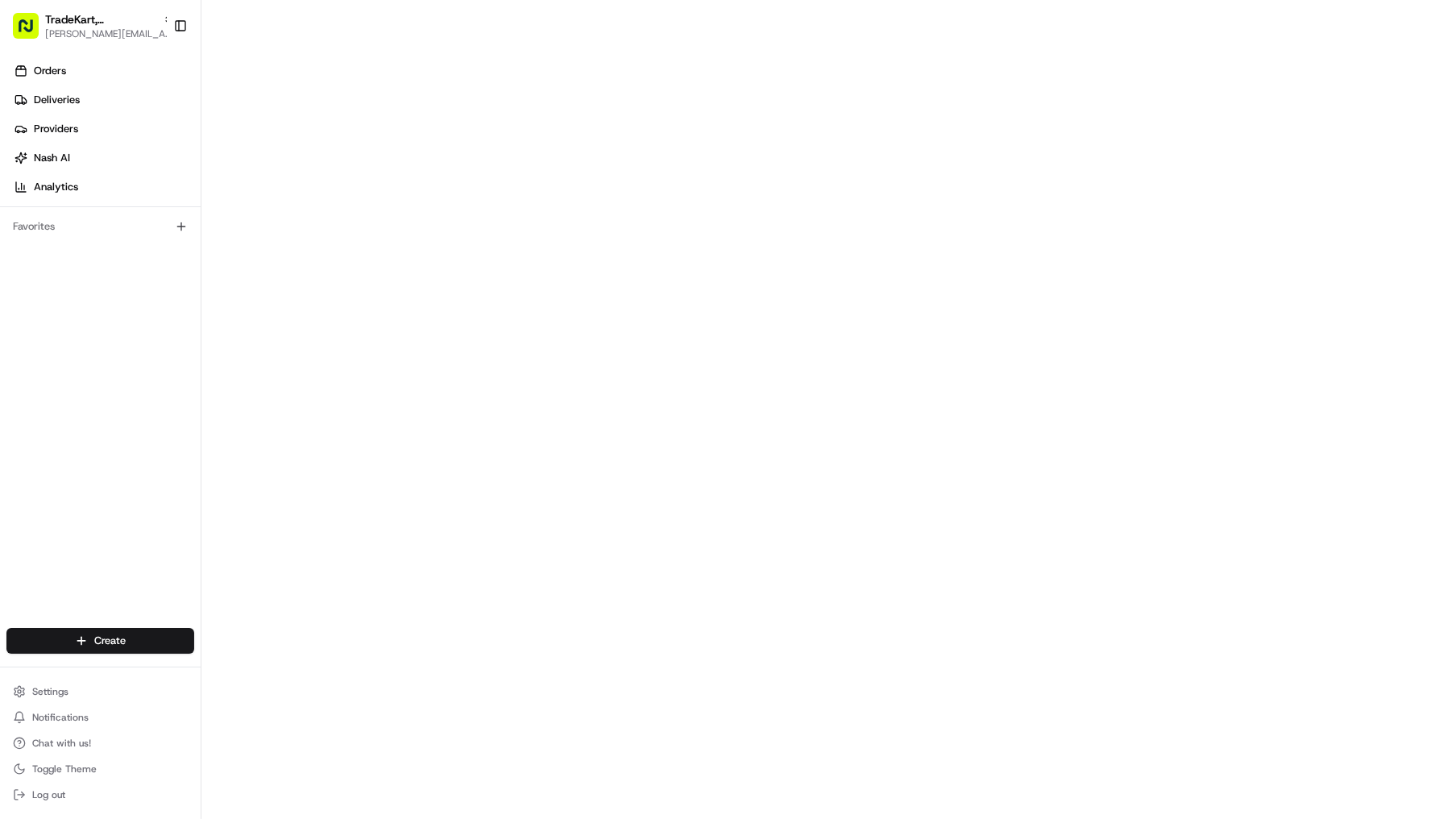
scroll to position [0, 0]
click at [92, 28] on span "[PERSON_NAME][EMAIL_ADDRESS][DOMAIN_NAME]" at bounding box center [109, 34] width 129 height 13
click at [283, 143] on div "TradeKart, UK" at bounding box center [291, 148] width 234 height 33
